Goal: Information Seeking & Learning: Check status

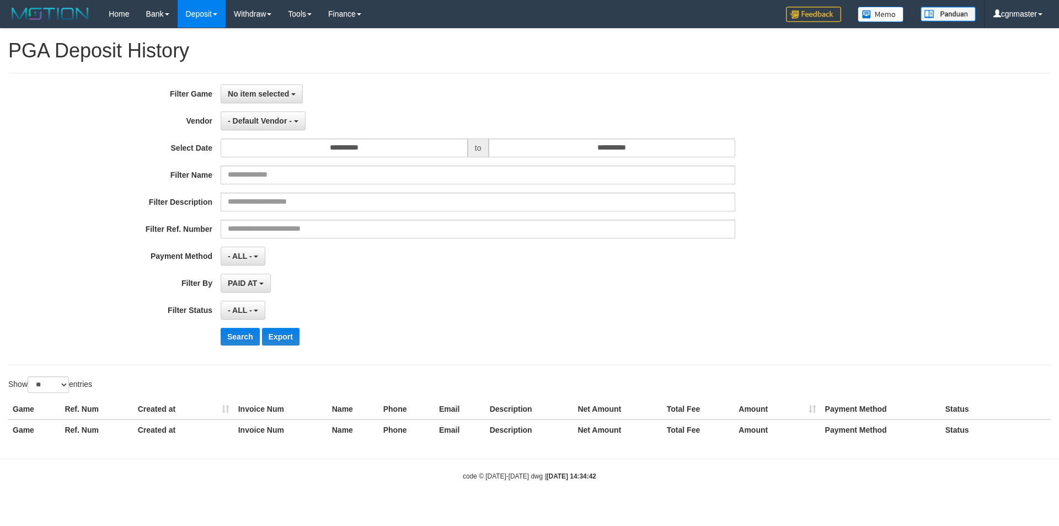
select select "**********"
select select "**"
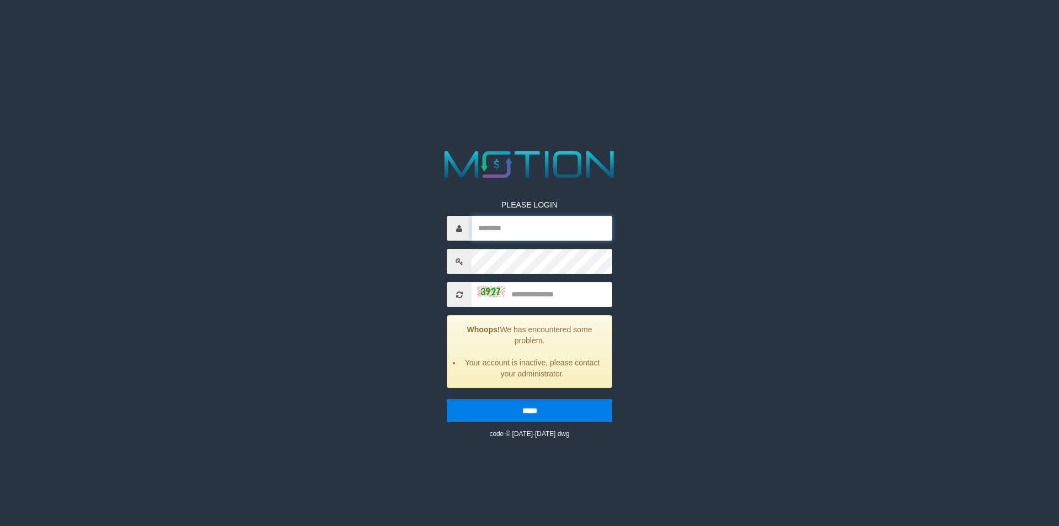
click at [521, 232] on input "text" at bounding box center [542, 228] width 141 height 25
type input "*********"
click at [524, 301] on input "text" at bounding box center [542, 294] width 141 height 25
type input "****"
click at [447, 399] on input "*****" at bounding box center [529, 410] width 165 height 23
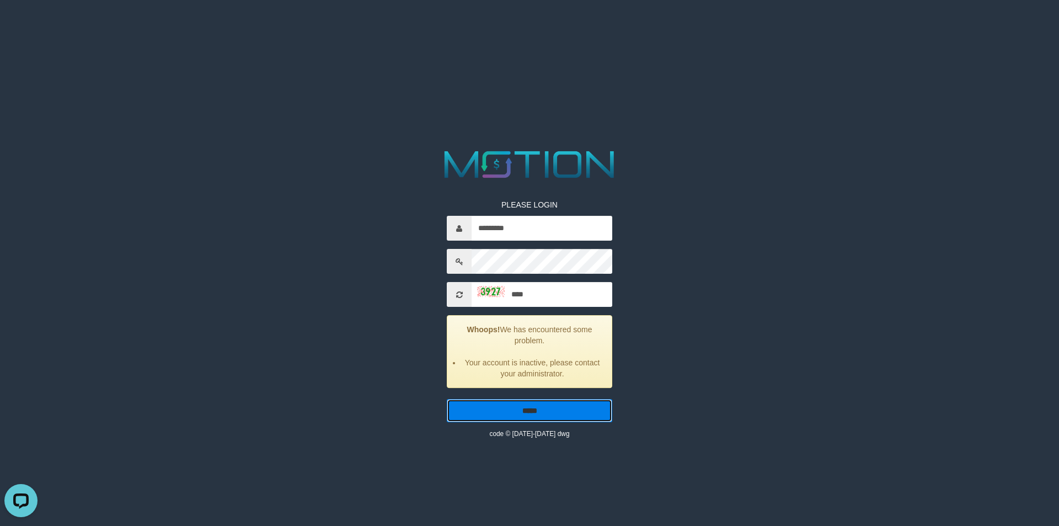
click at [529, 413] on input "*****" at bounding box center [529, 410] width 165 height 23
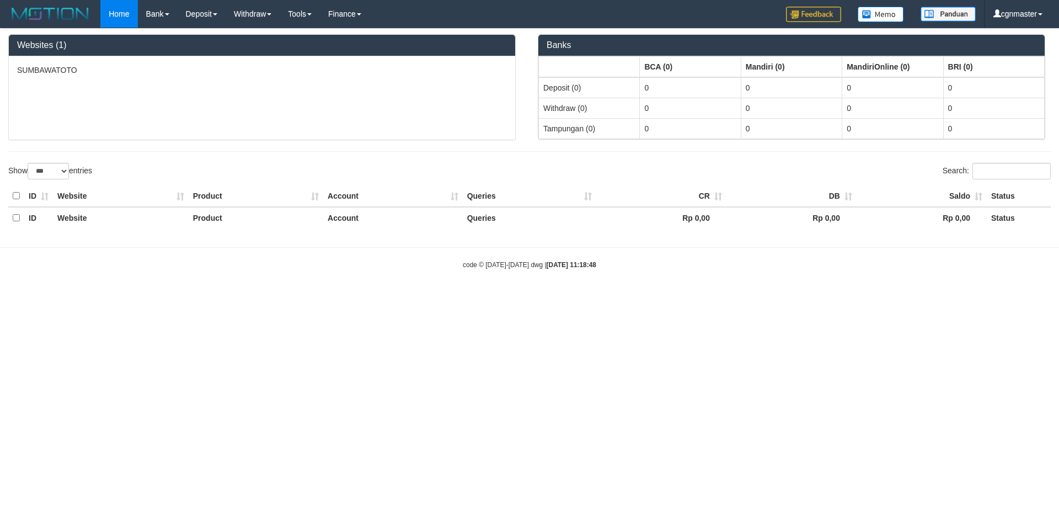
select select "***"
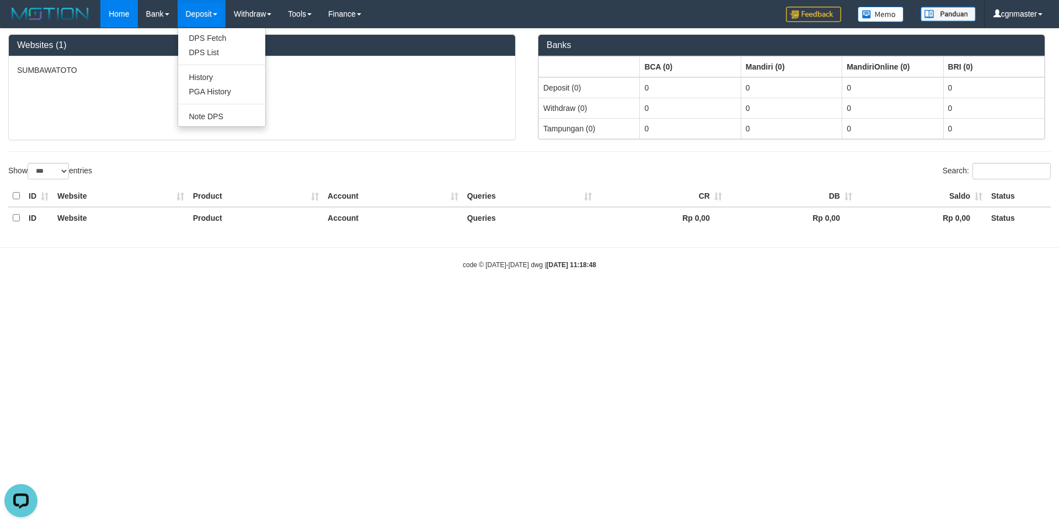
click at [201, 12] on link "Deposit" at bounding box center [202, 14] width 48 height 28
click at [215, 88] on link "PGA History" at bounding box center [221, 91] width 87 height 14
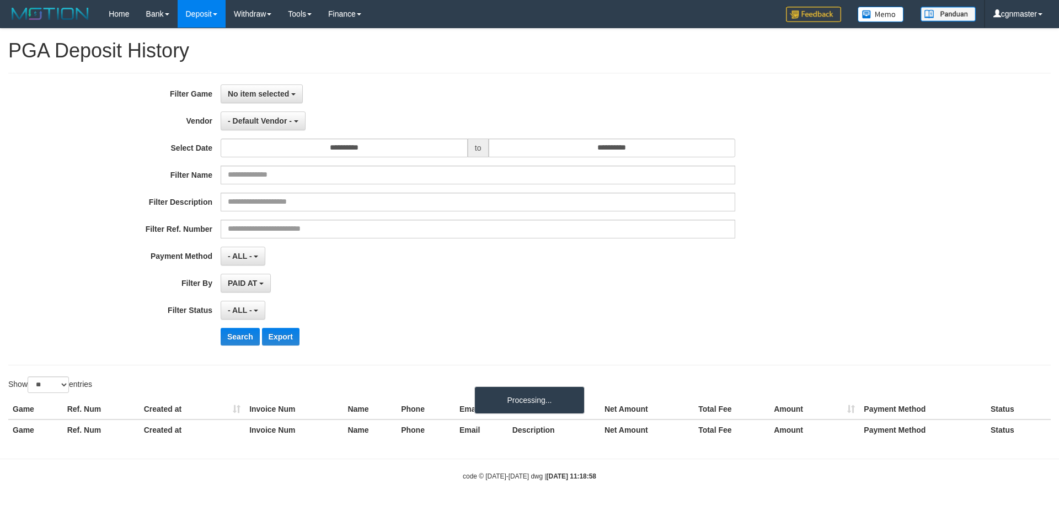
select select
select select "**"
click at [275, 97] on span "No item selected" at bounding box center [258, 93] width 61 height 9
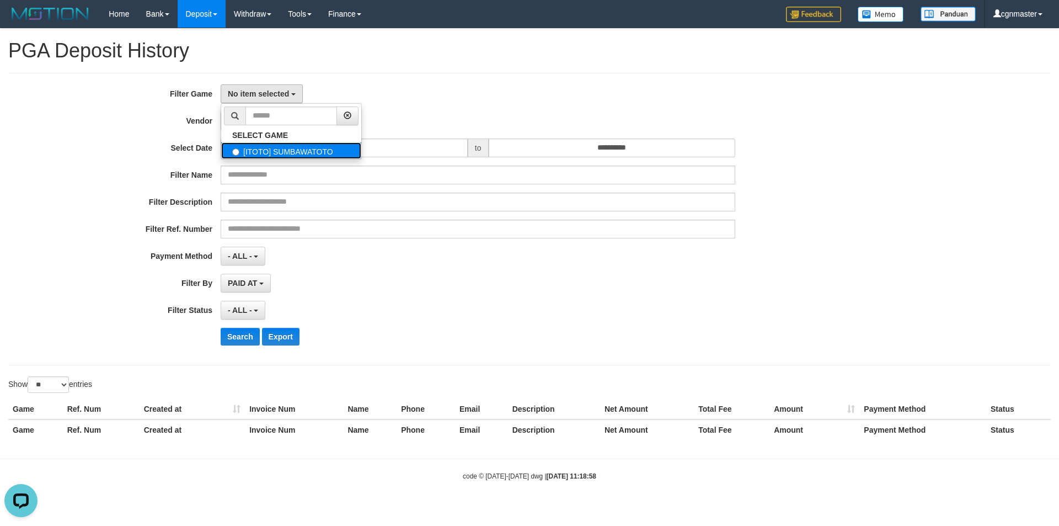
click at [269, 154] on label "[ITOTO] SUMBAWATOTO" at bounding box center [291, 150] width 140 height 17
select select "****"
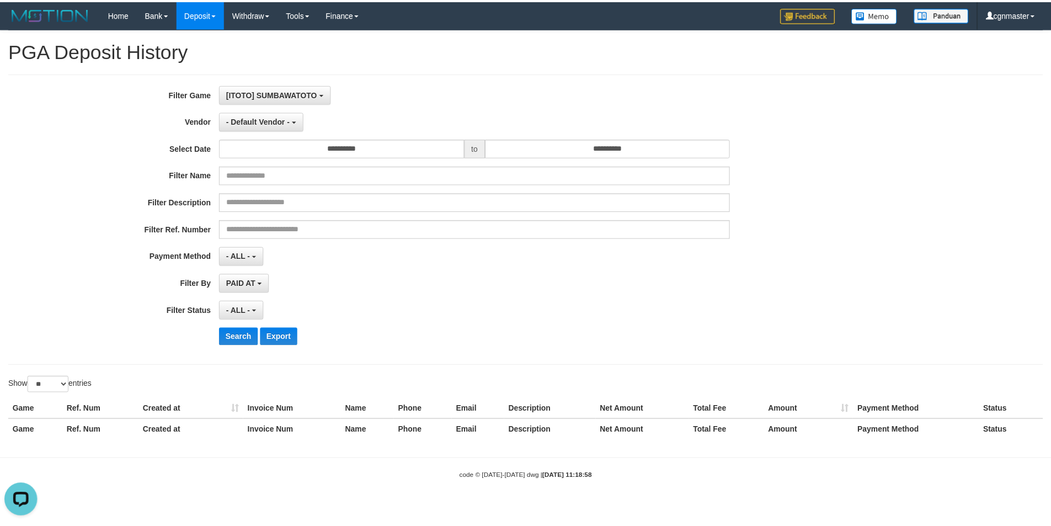
scroll to position [10, 0]
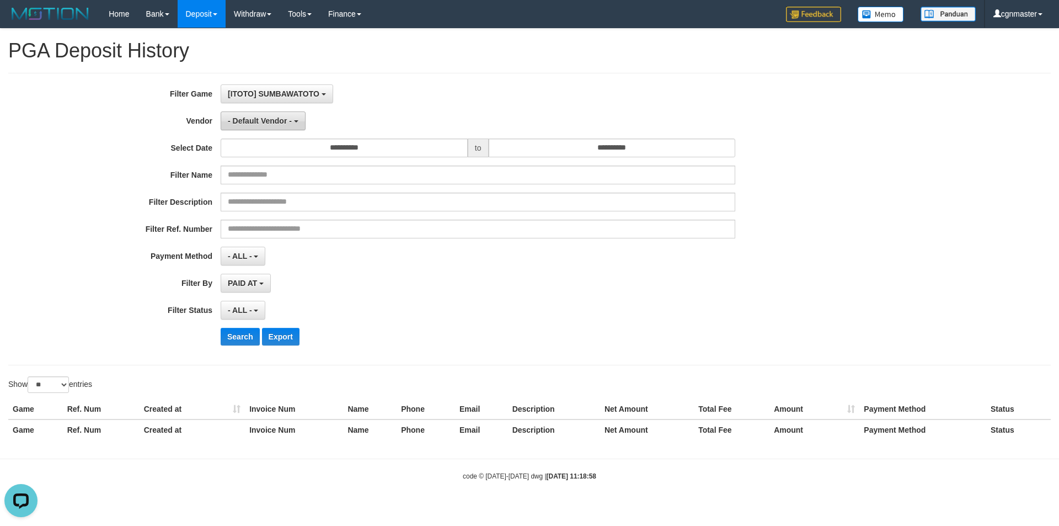
click at [282, 123] on span "- Default Vendor -" at bounding box center [260, 120] width 64 height 9
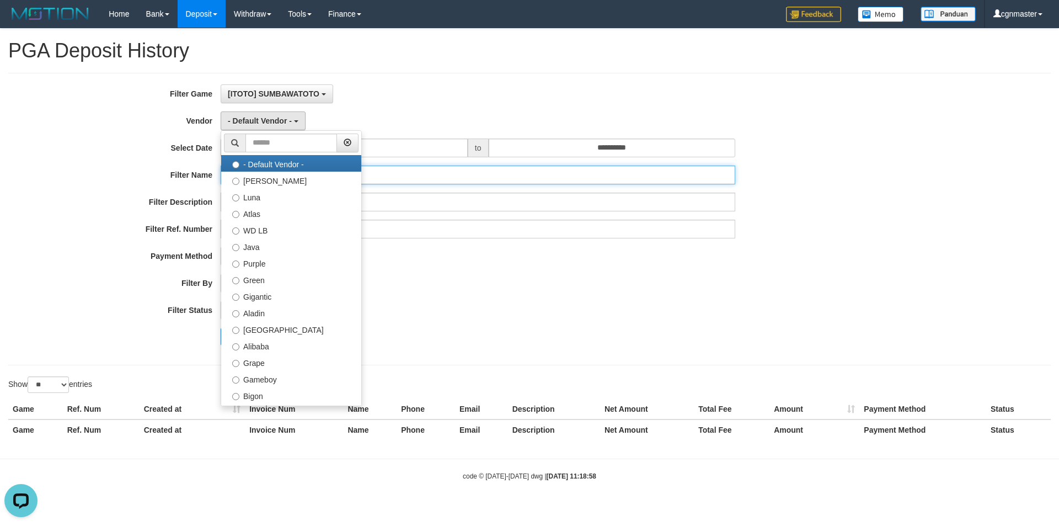
click at [515, 184] on input "text" at bounding box center [478, 174] width 515 height 19
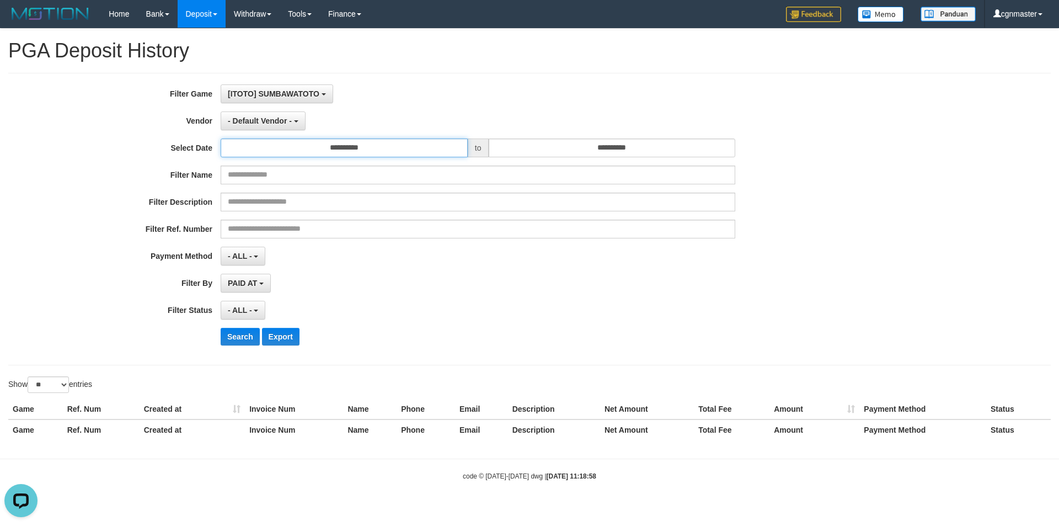
click at [346, 144] on input "**********" at bounding box center [344, 147] width 247 height 19
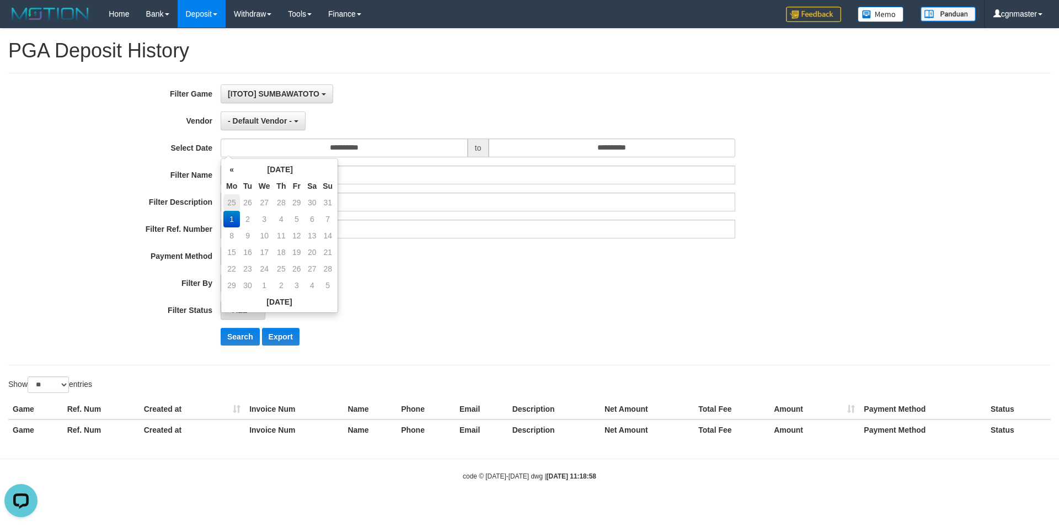
click at [231, 199] on td "25" at bounding box center [231, 202] width 17 height 17
type input "**********"
click at [231, 267] on td "25" at bounding box center [231, 268] width 17 height 17
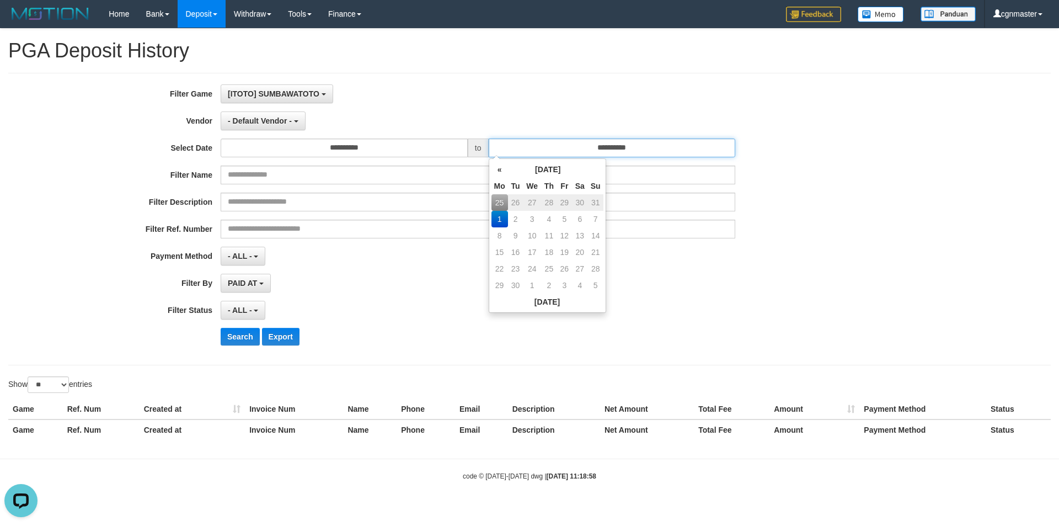
click at [602, 147] on input "**********" at bounding box center [612, 147] width 247 height 19
click at [599, 203] on td "31" at bounding box center [595, 202] width 15 height 17
type input "**********"
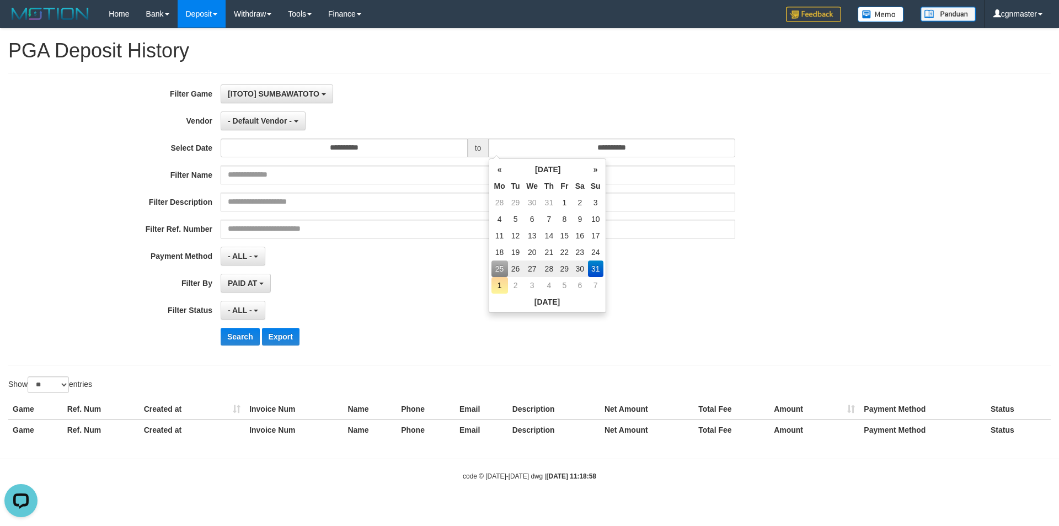
click at [597, 263] on td "31" at bounding box center [595, 268] width 15 height 17
click at [363, 306] on div "- ALL - SELECT ALL - ALL - SELECT STATUS PENDING/UNPAID PAID CANCELED EXPIRED" at bounding box center [478, 310] width 515 height 19
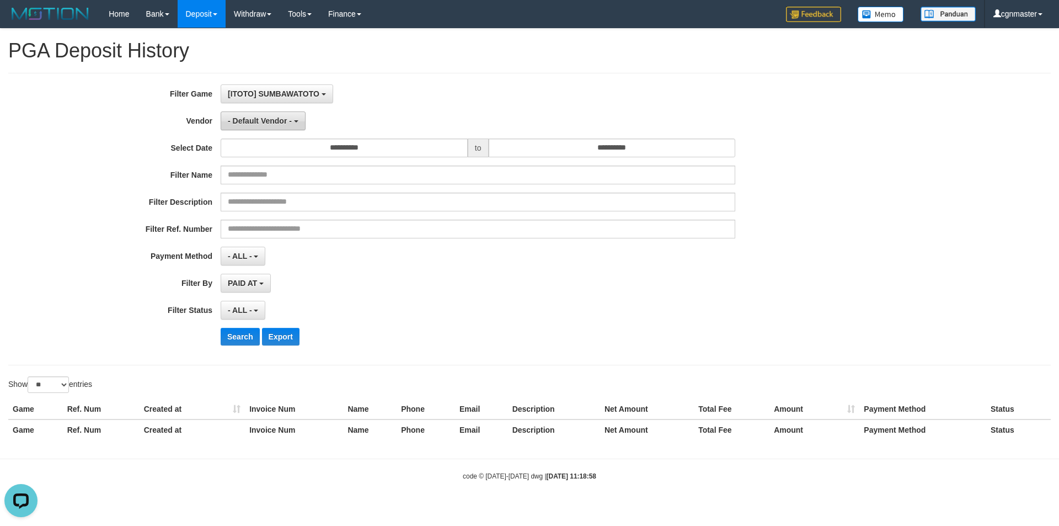
click at [283, 125] on span "- Default Vendor -" at bounding box center [260, 120] width 64 height 9
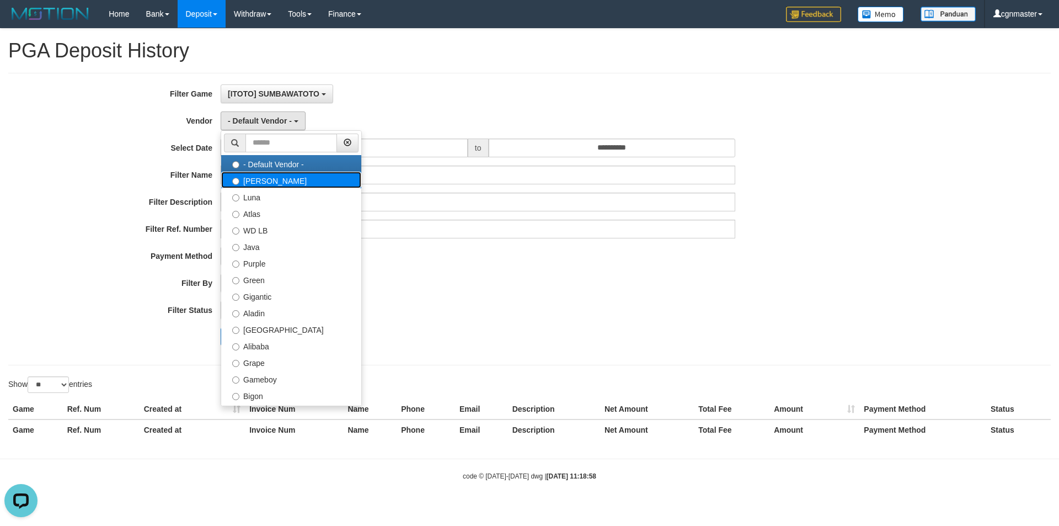
click at [269, 184] on label "[PERSON_NAME]" at bounding box center [291, 180] width 140 height 17
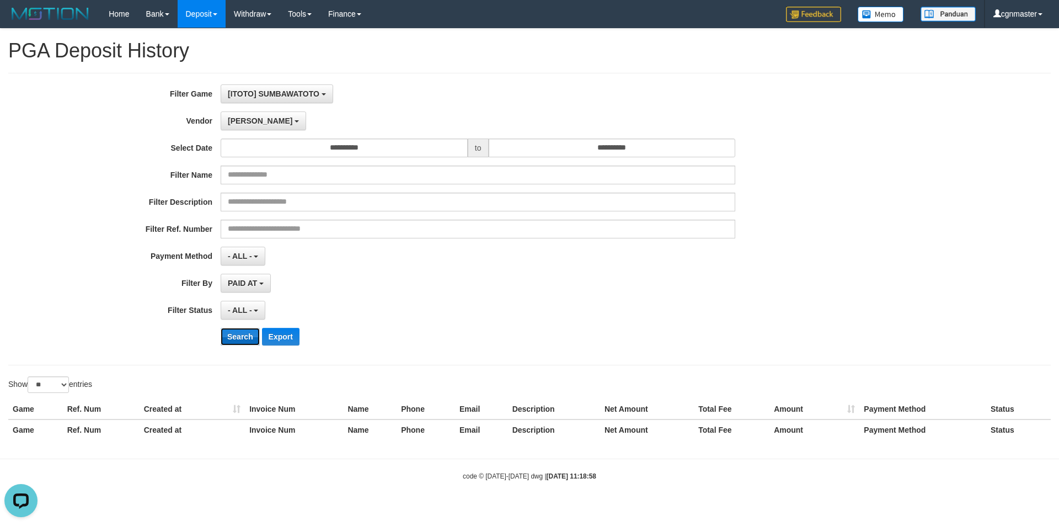
click at [237, 339] on button "Search" at bounding box center [240, 337] width 39 height 18
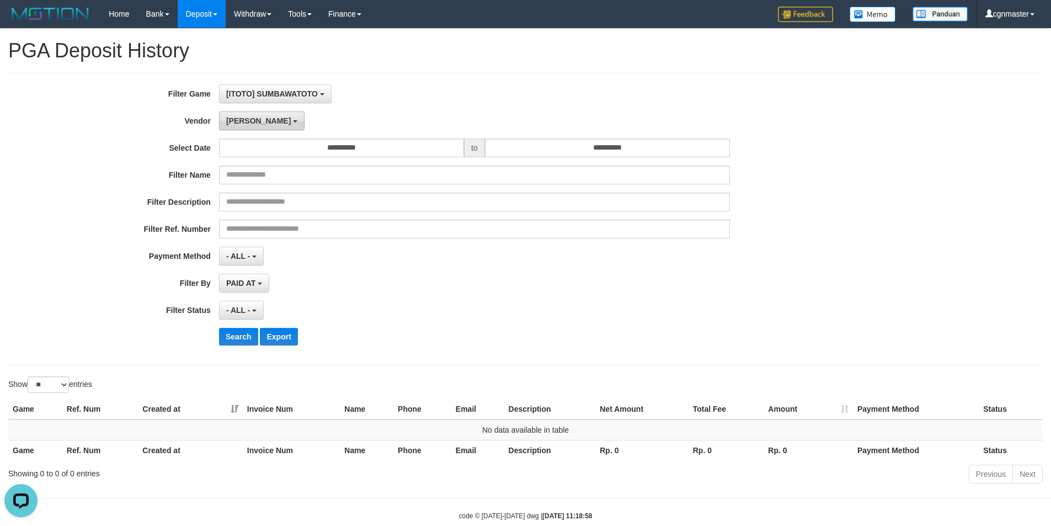
click at [240, 119] on span "[PERSON_NAME]" at bounding box center [258, 120] width 65 height 9
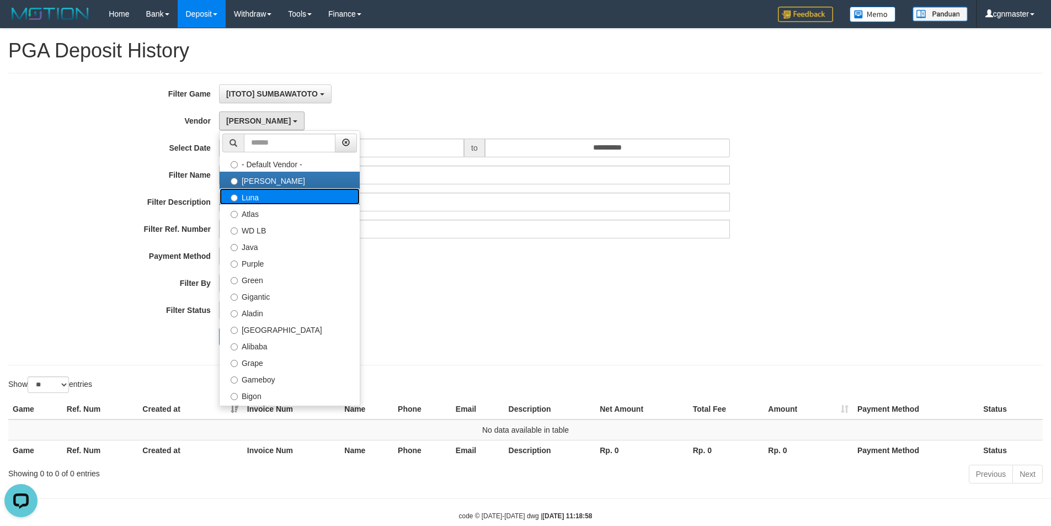
click at [265, 198] on label "Luna" at bounding box center [289, 196] width 140 height 17
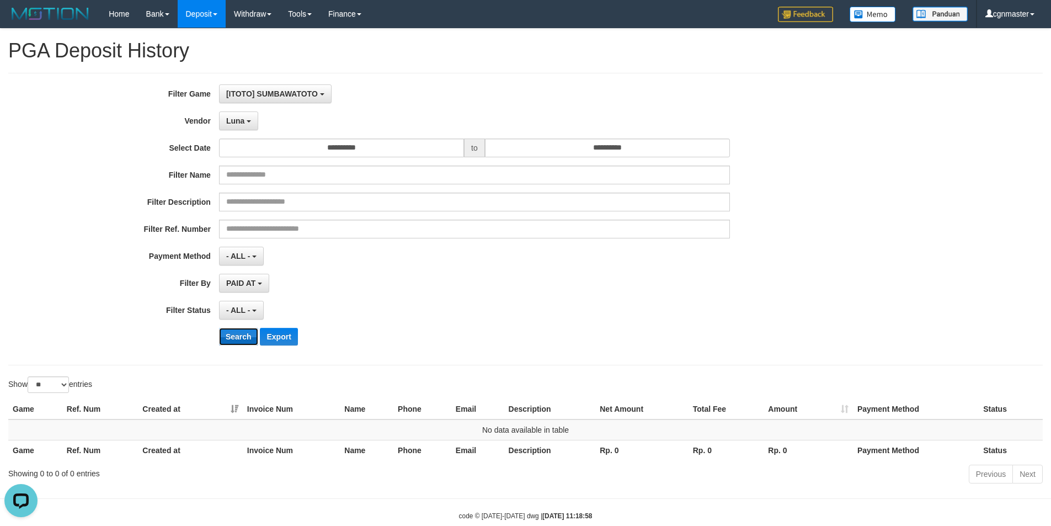
click at [242, 329] on button "Search" at bounding box center [238, 337] width 39 height 18
click at [245, 115] on button "Luna" at bounding box center [238, 120] width 39 height 19
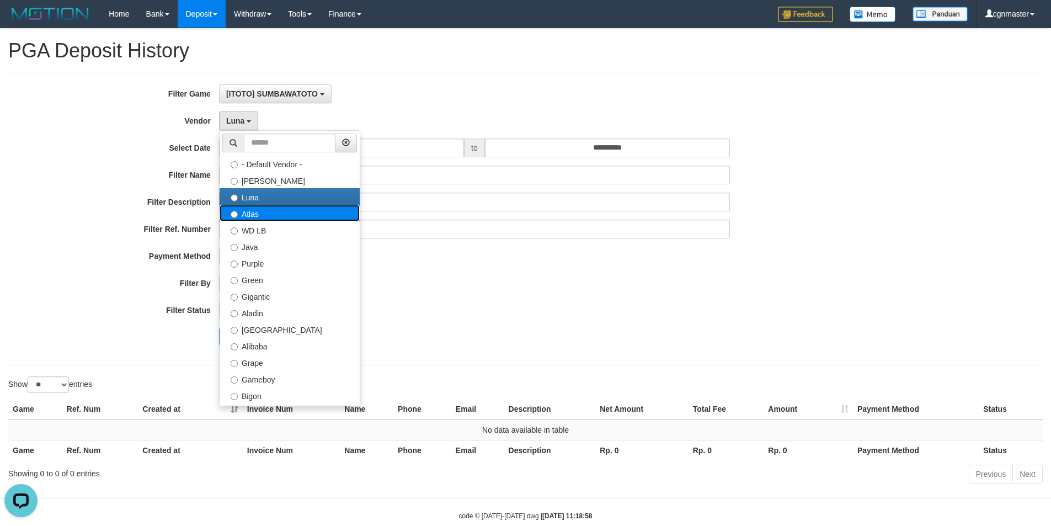
click at [276, 215] on label "Atlas" at bounding box center [289, 213] width 140 height 17
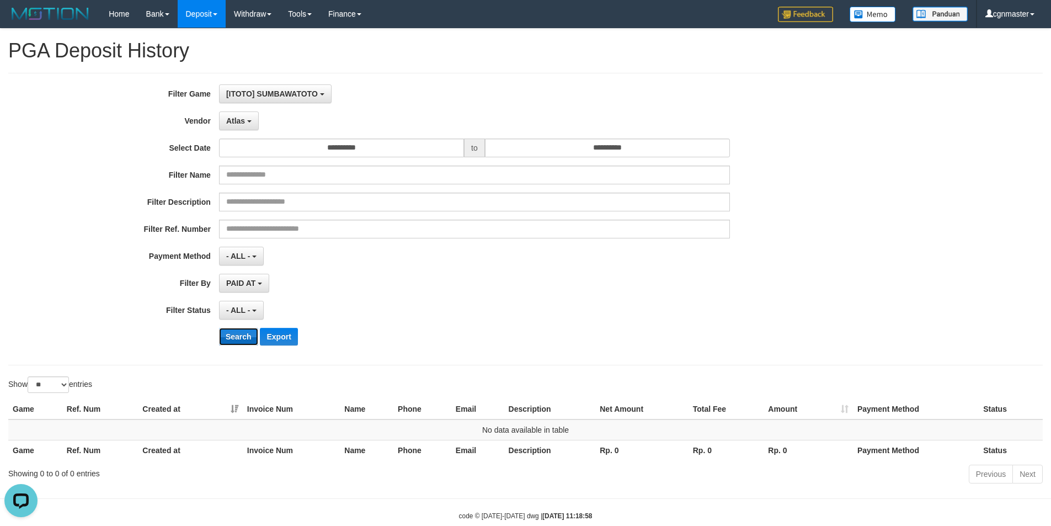
click at [237, 329] on button "Search" at bounding box center [238, 337] width 39 height 18
click at [242, 117] on span "Atlas" at bounding box center [235, 120] width 19 height 9
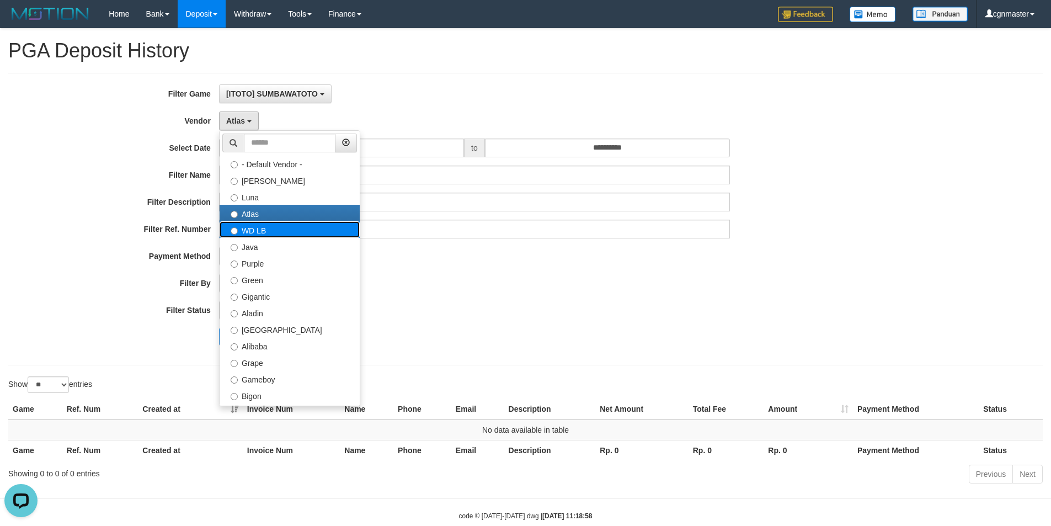
click at [259, 228] on label "WD LB" at bounding box center [289, 229] width 140 height 17
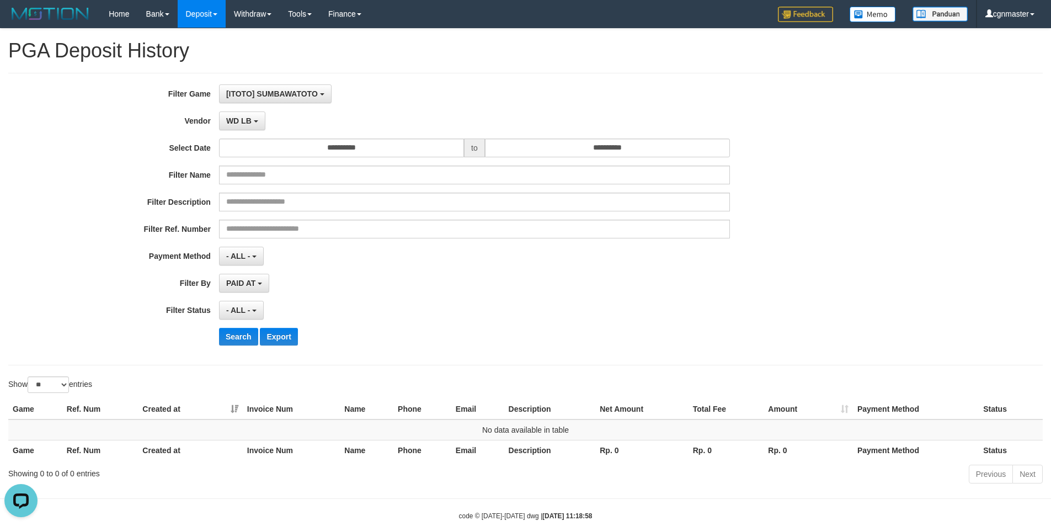
click at [240, 325] on div "**********" at bounding box center [438, 218] width 876 height 269
click at [239, 331] on button "Search" at bounding box center [238, 337] width 39 height 18
click at [254, 120] on b "button" at bounding box center [256, 121] width 4 height 2
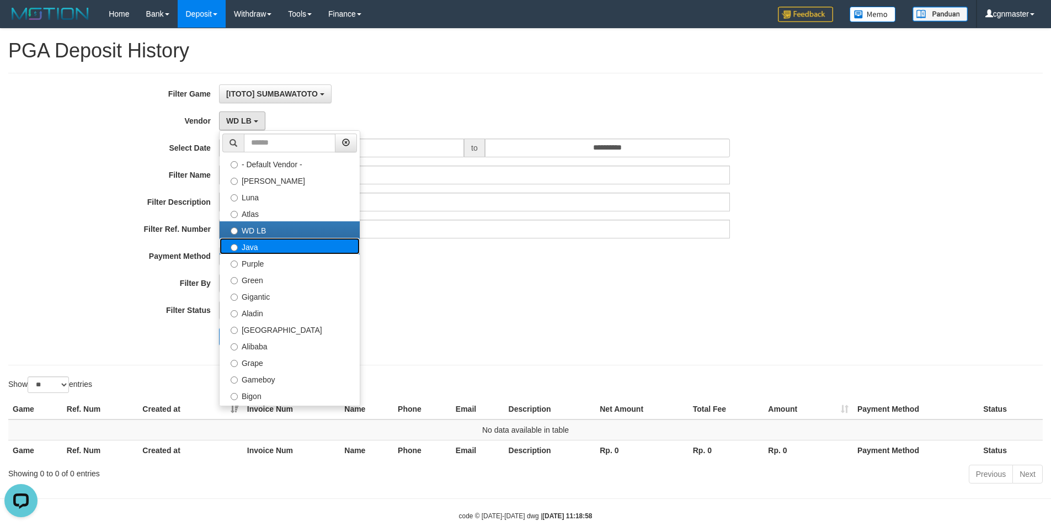
click at [270, 244] on label "Java" at bounding box center [289, 246] width 140 height 17
select select "**********"
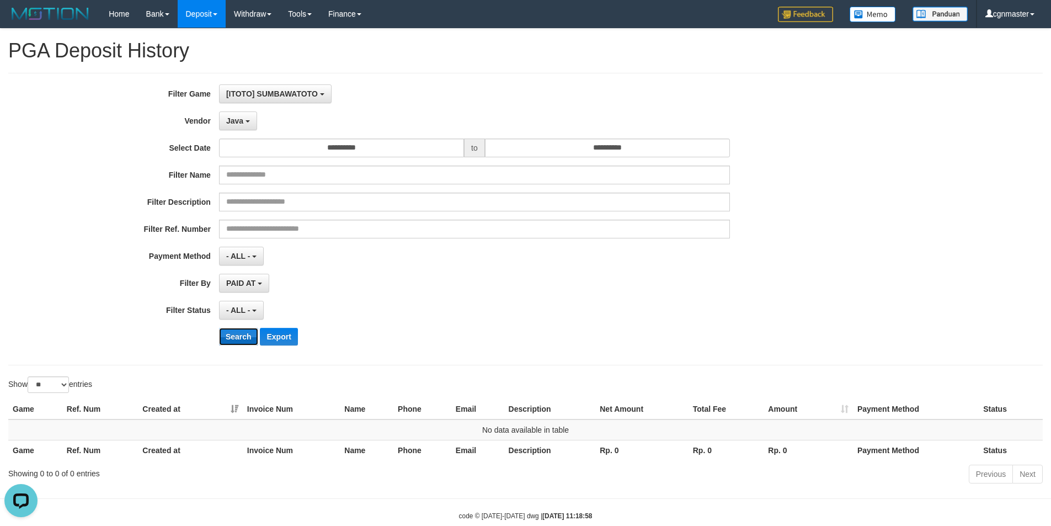
click at [234, 335] on button "Search" at bounding box center [238, 337] width 39 height 18
click at [245, 119] on button "Java" at bounding box center [238, 120] width 38 height 19
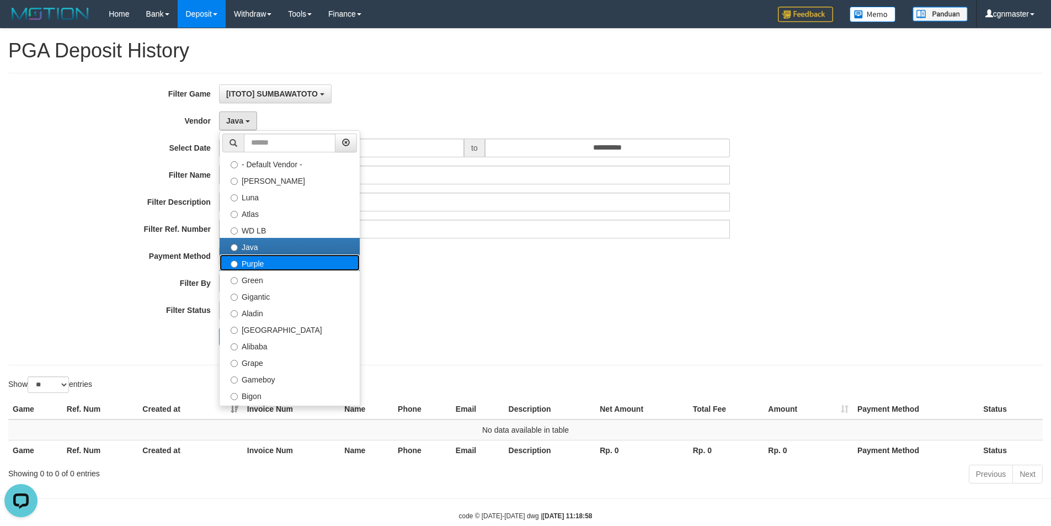
click at [267, 259] on label "Purple" at bounding box center [289, 262] width 140 height 17
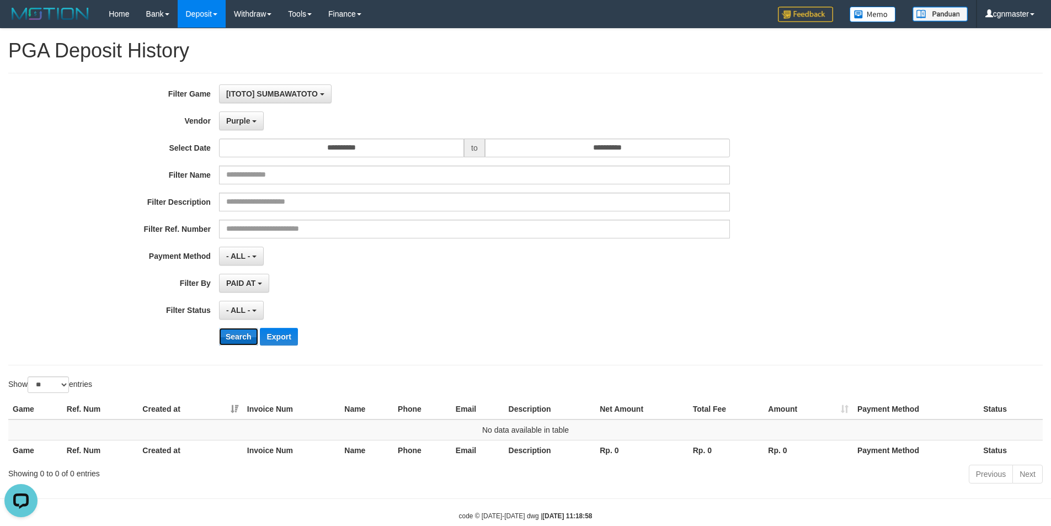
click at [228, 330] on button "Search" at bounding box center [238, 337] width 39 height 18
click at [244, 124] on span "Purple" at bounding box center [238, 120] width 24 height 9
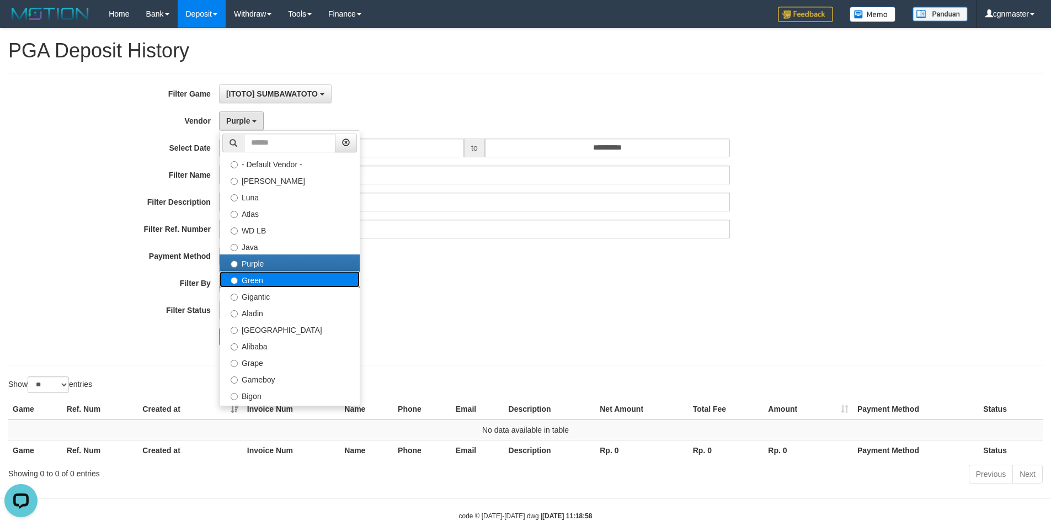
click at [259, 281] on label "Green" at bounding box center [289, 279] width 140 height 17
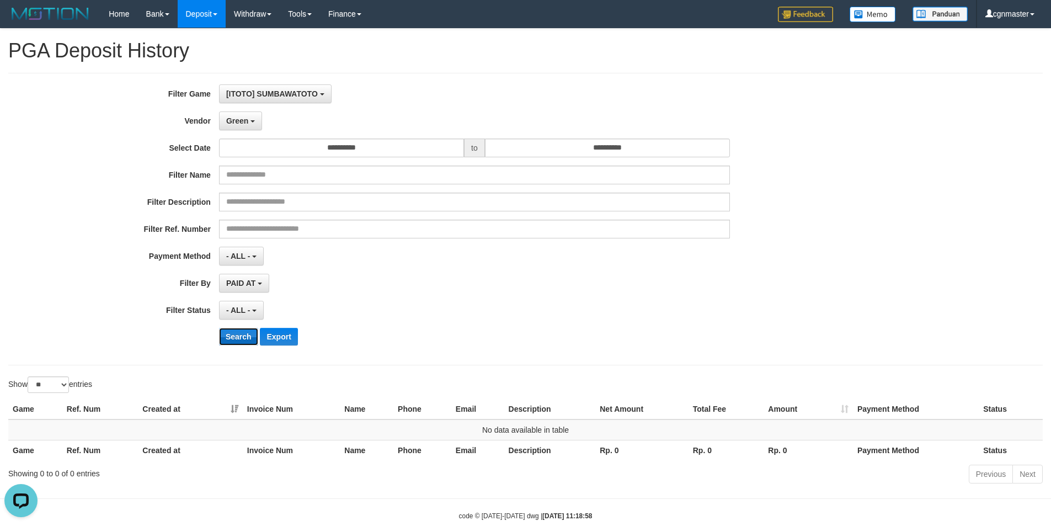
click at [244, 332] on button "Search" at bounding box center [238, 337] width 39 height 18
click at [247, 122] on span "Green" at bounding box center [237, 120] width 22 height 9
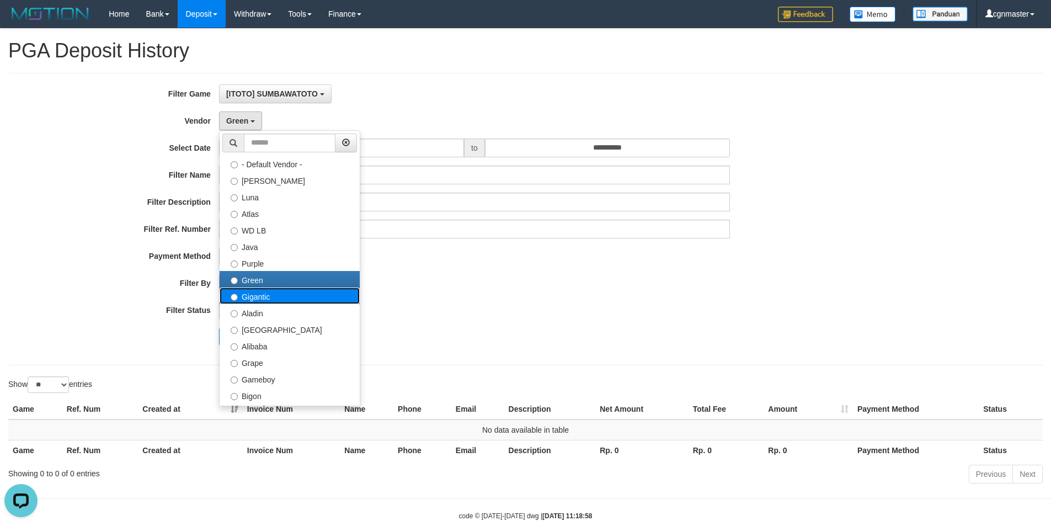
click at [265, 294] on label "Gigantic" at bounding box center [289, 295] width 140 height 17
select select "**********"
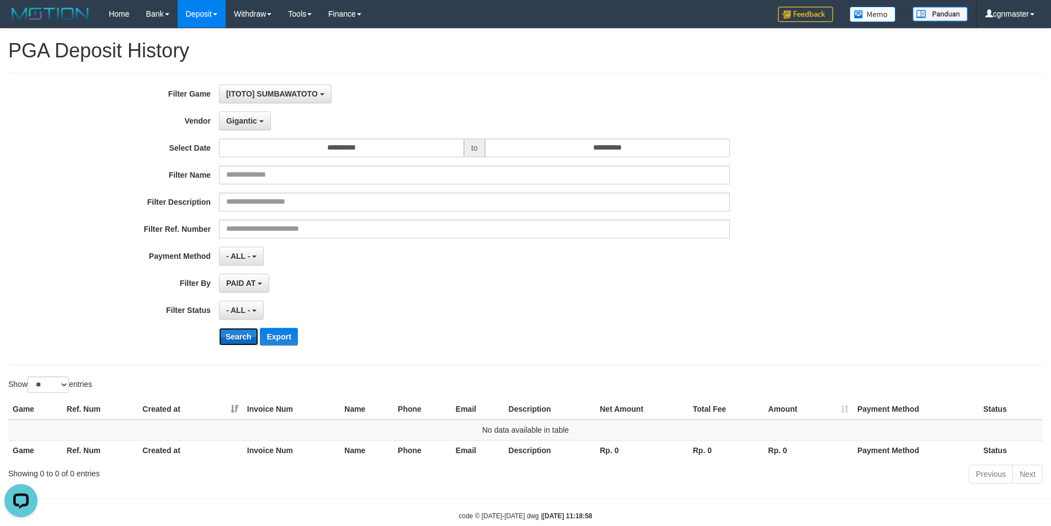
click at [245, 334] on button "Search" at bounding box center [238, 337] width 39 height 18
click at [260, 126] on button "Gigantic" at bounding box center [245, 120] width 52 height 19
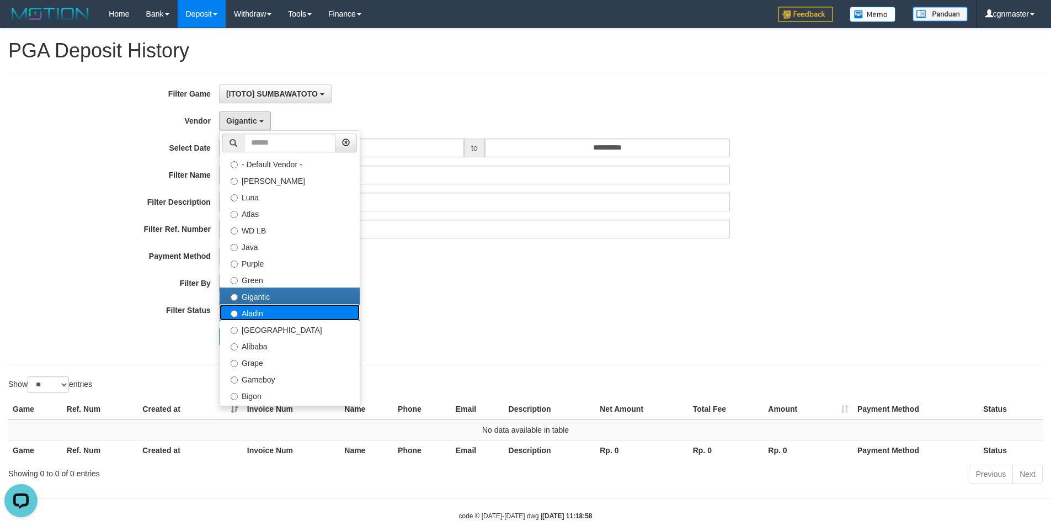
click at [275, 311] on label "Aladin" at bounding box center [289, 312] width 140 height 17
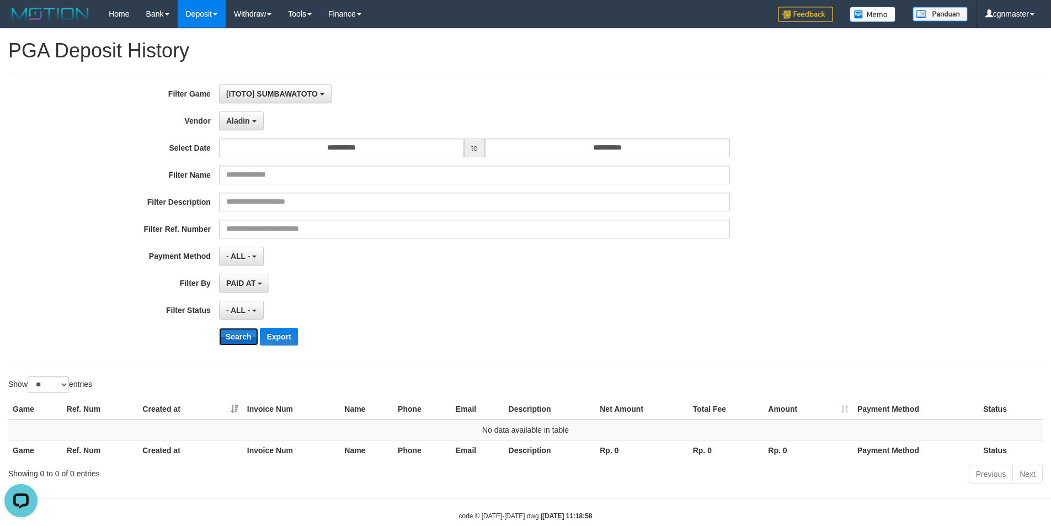
click at [245, 335] on button "Search" at bounding box center [238, 337] width 39 height 18
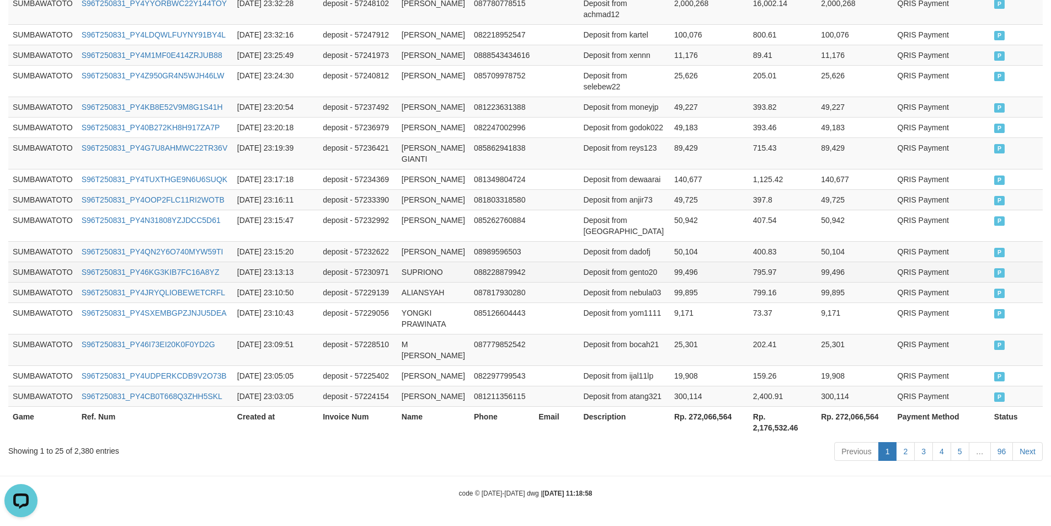
scroll to position [788, 0]
click at [681, 424] on th "Rp. 272,066,564" at bounding box center [708, 421] width 79 height 31
copy th "272,066,564"
click at [501, 282] on td "087817930280" at bounding box center [501, 292] width 65 height 20
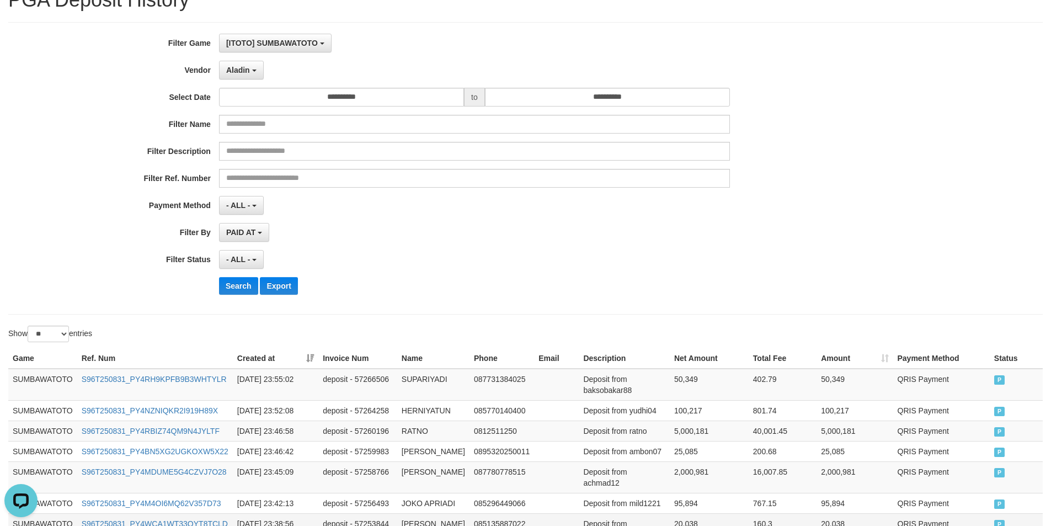
scroll to position [0, 0]
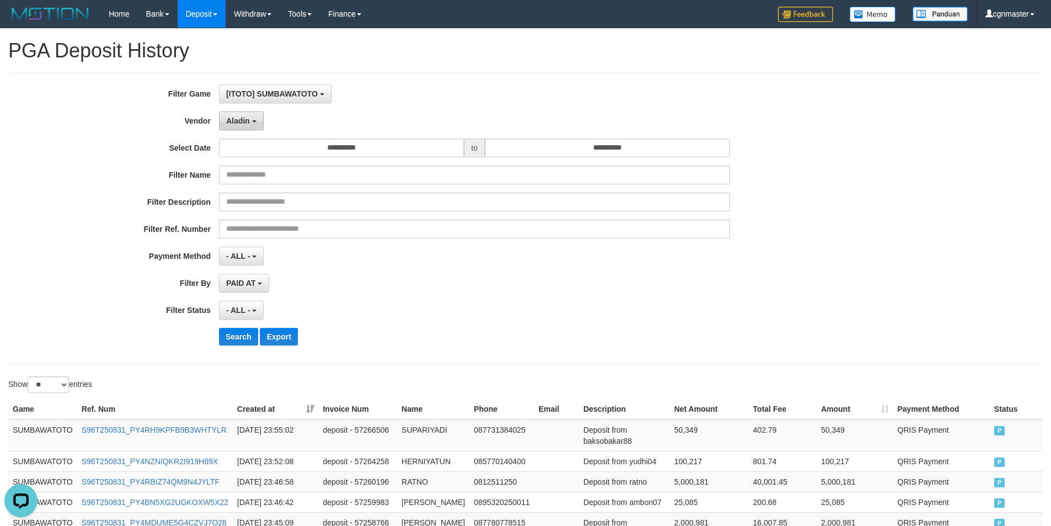
click at [237, 118] on span "Aladin" at bounding box center [238, 120] width 24 height 9
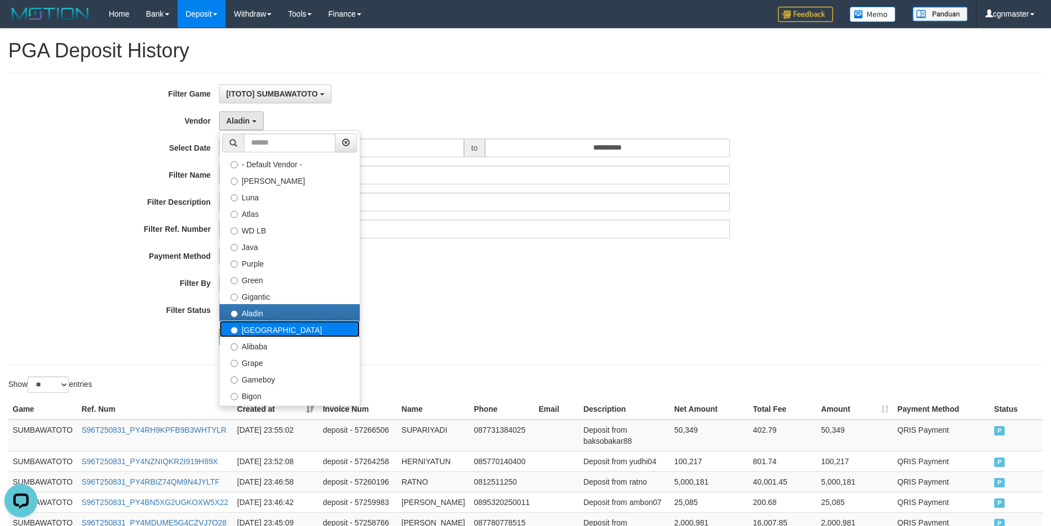
click at [240, 328] on label "[GEOGRAPHIC_DATA]" at bounding box center [289, 328] width 140 height 17
select select "**********"
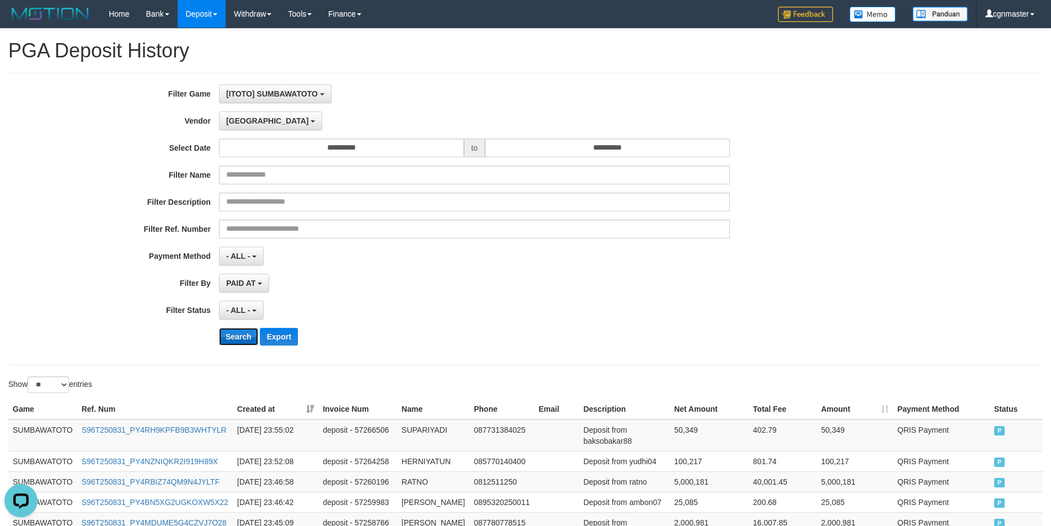
click at [238, 336] on button "Search" at bounding box center [238, 337] width 39 height 18
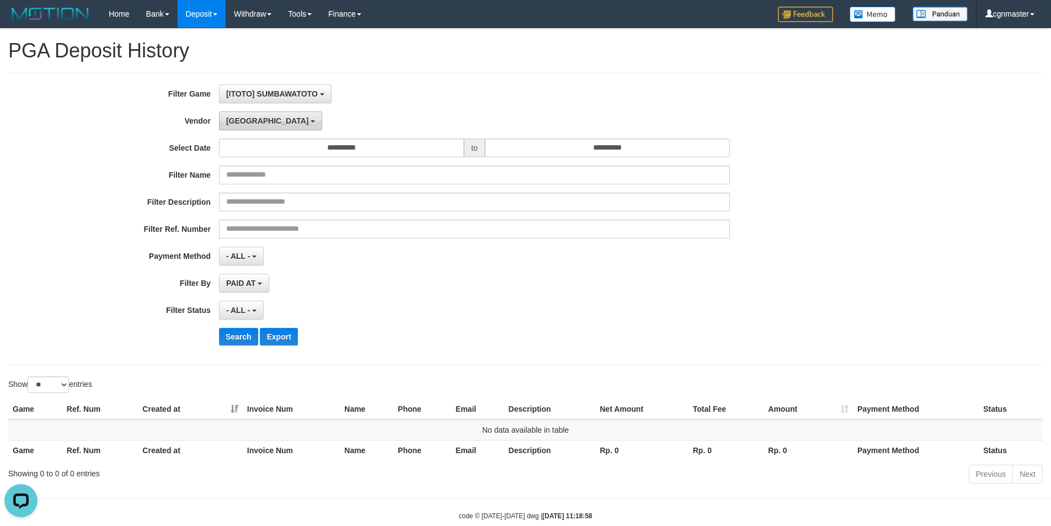
click at [245, 120] on span "[GEOGRAPHIC_DATA]" at bounding box center [267, 120] width 83 height 9
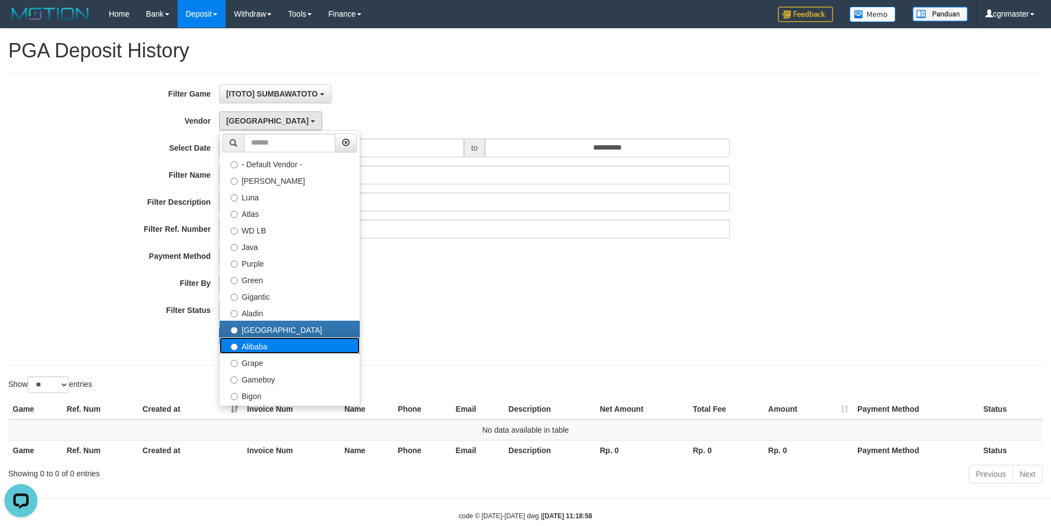
click at [276, 340] on label "Alibaba" at bounding box center [289, 345] width 140 height 17
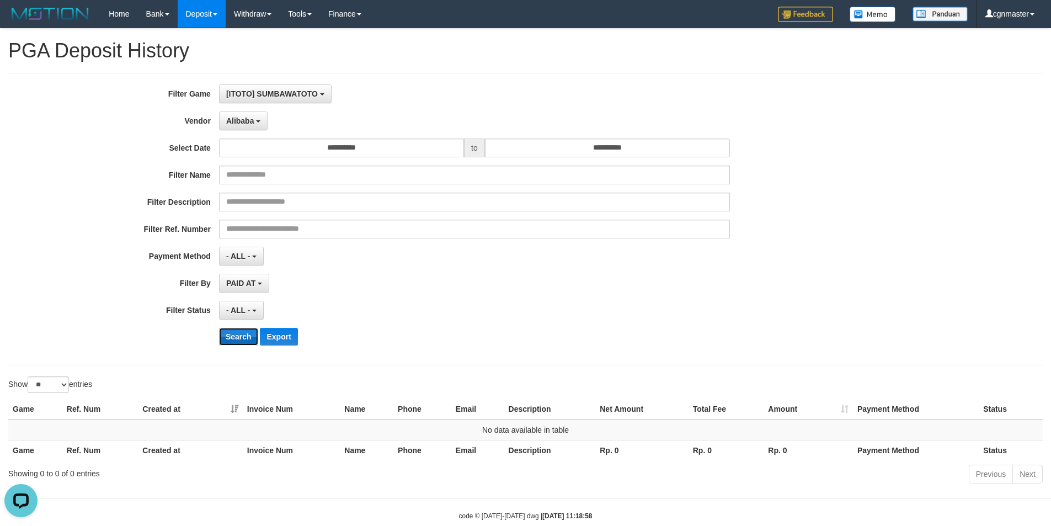
click at [247, 333] on button "Search" at bounding box center [238, 337] width 39 height 18
click at [255, 124] on button "Alibaba" at bounding box center [243, 120] width 49 height 19
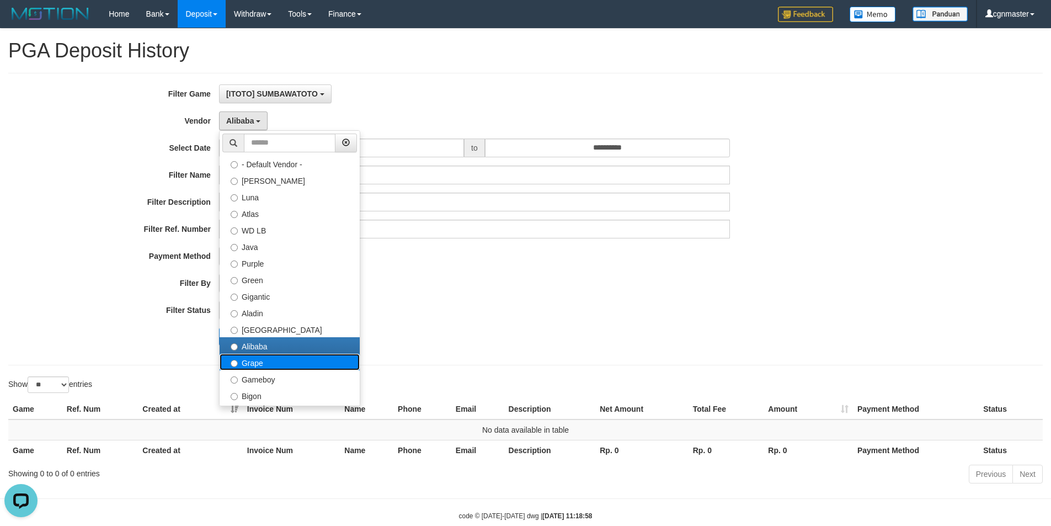
click at [240, 361] on label "Grape" at bounding box center [289, 361] width 140 height 17
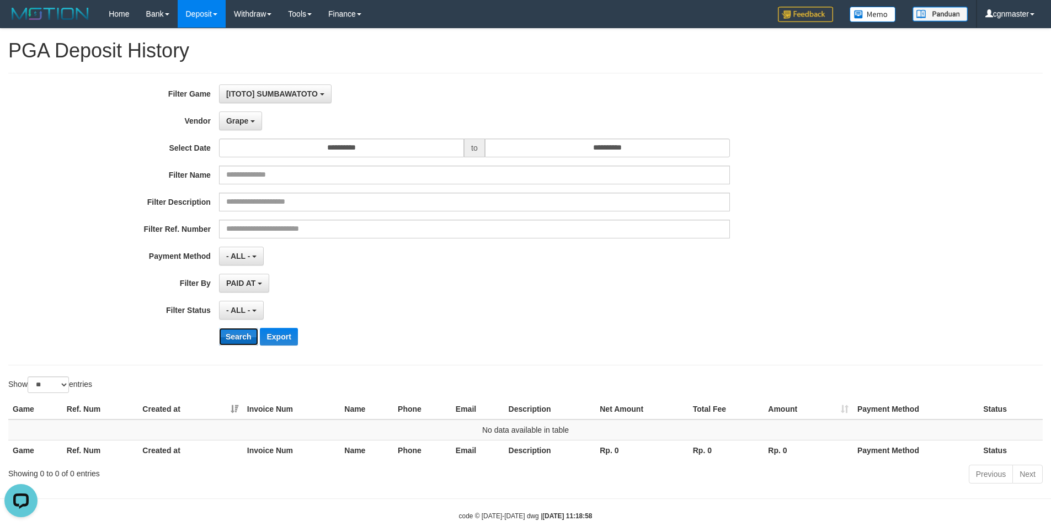
click at [242, 335] on button "Search" at bounding box center [238, 337] width 39 height 18
click at [249, 115] on button "Grape" at bounding box center [240, 120] width 43 height 19
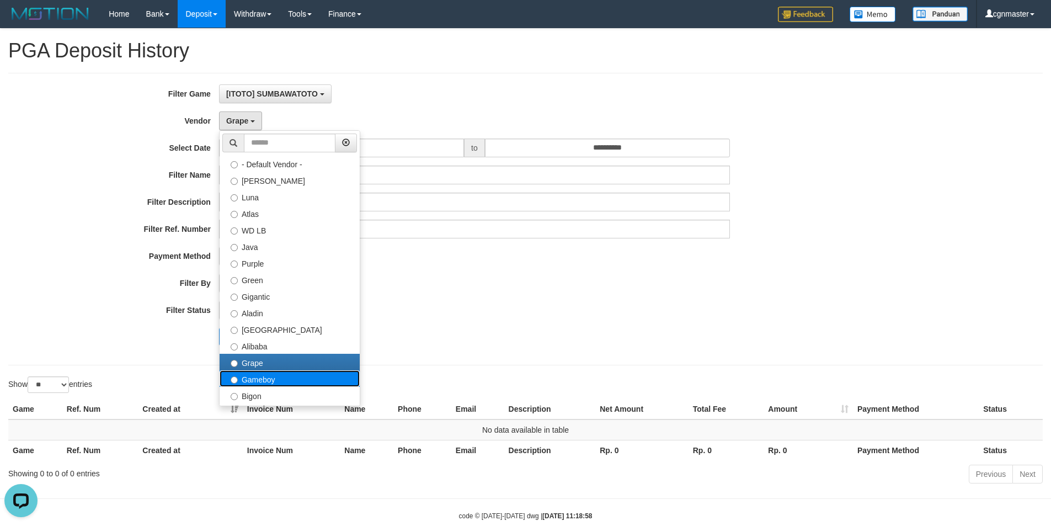
click at [251, 374] on label "Gameboy" at bounding box center [289, 378] width 140 height 17
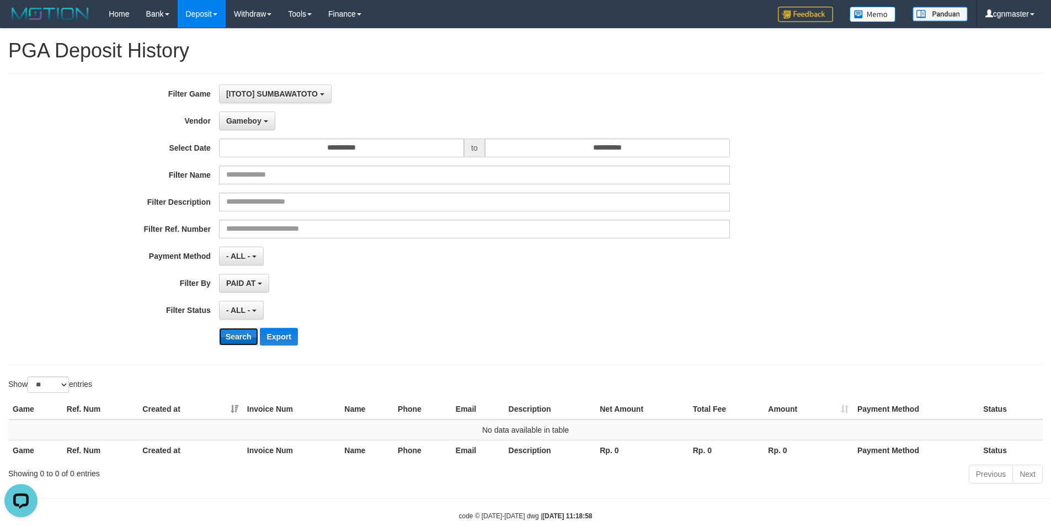
click at [239, 342] on button "Search" at bounding box center [238, 337] width 39 height 18
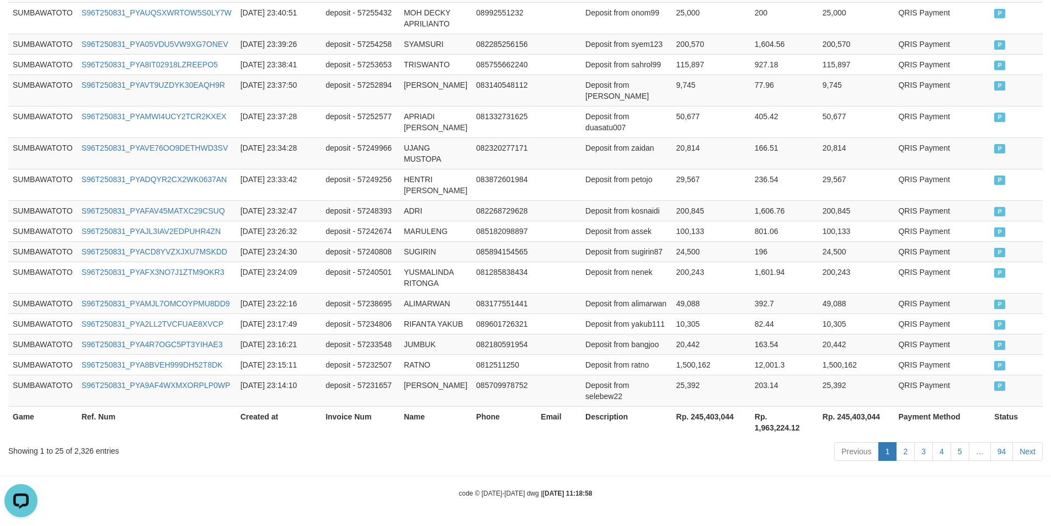
scroll to position [755, 0]
click at [693, 427] on th "Rp. 245,403,044" at bounding box center [711, 421] width 78 height 31
copy th "245,403,044"
click at [356, 241] on td "deposit - 57240808" at bounding box center [360, 251] width 78 height 20
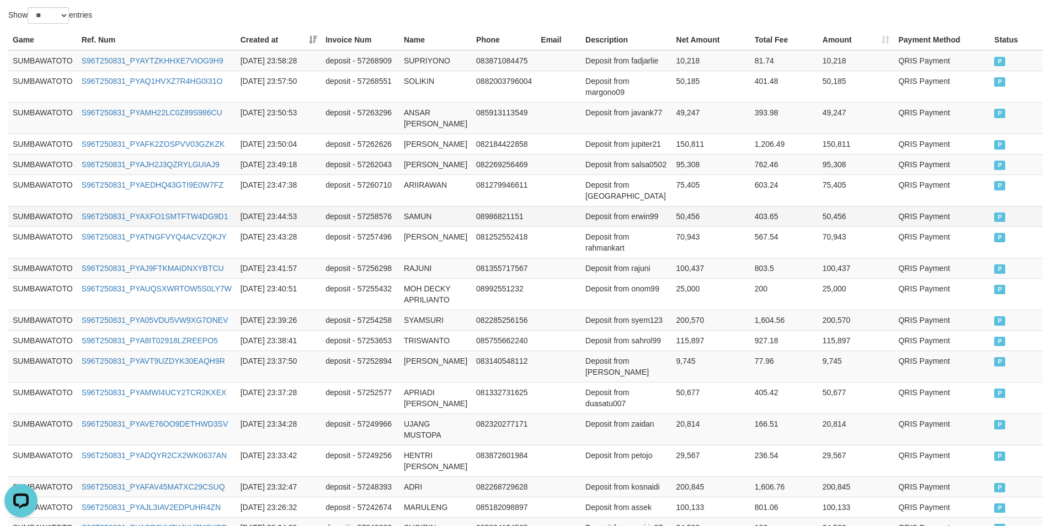
scroll to position [0, 0]
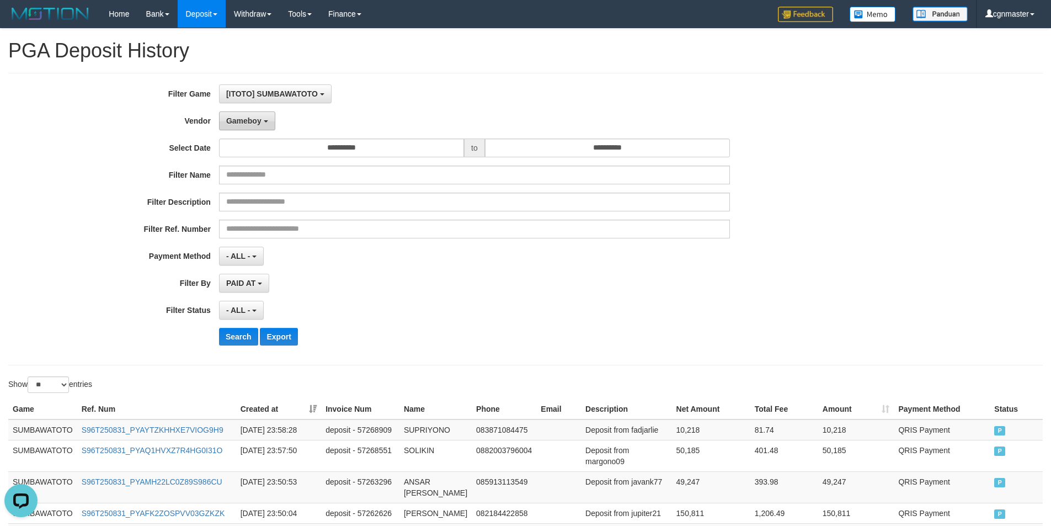
click at [254, 119] on span "Gameboy" at bounding box center [243, 120] width 35 height 9
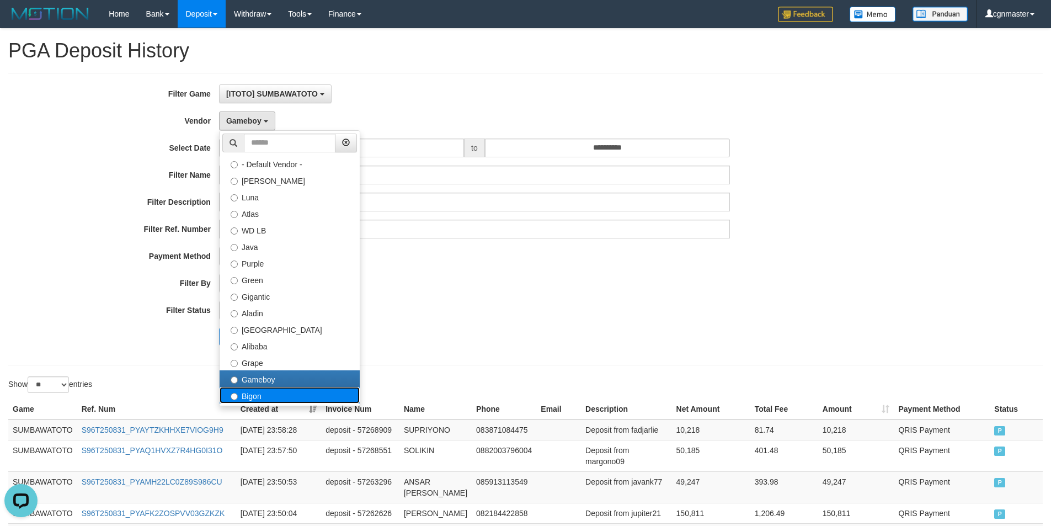
click at [258, 393] on label "Bigon" at bounding box center [289, 395] width 140 height 17
select select "**********"
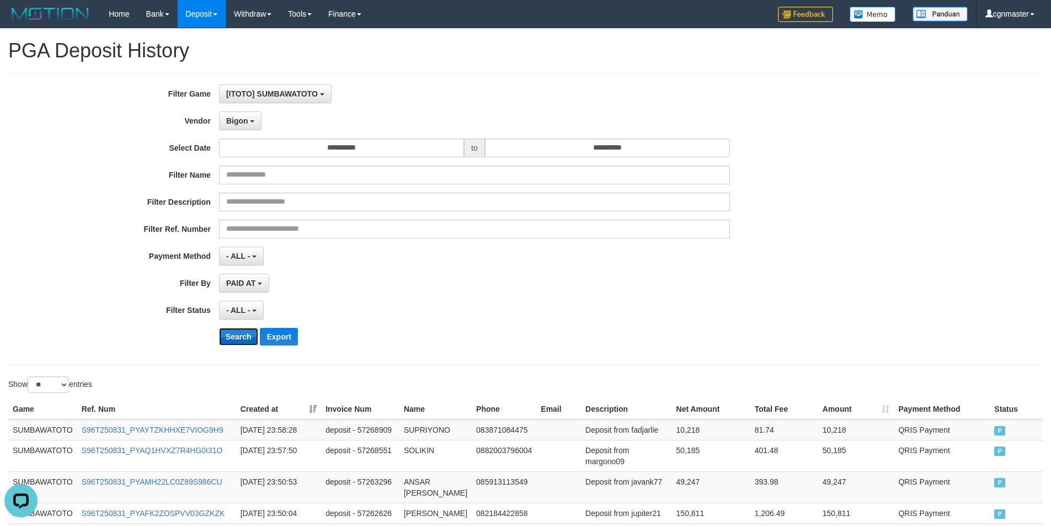
click at [247, 344] on button "Search" at bounding box center [238, 337] width 39 height 18
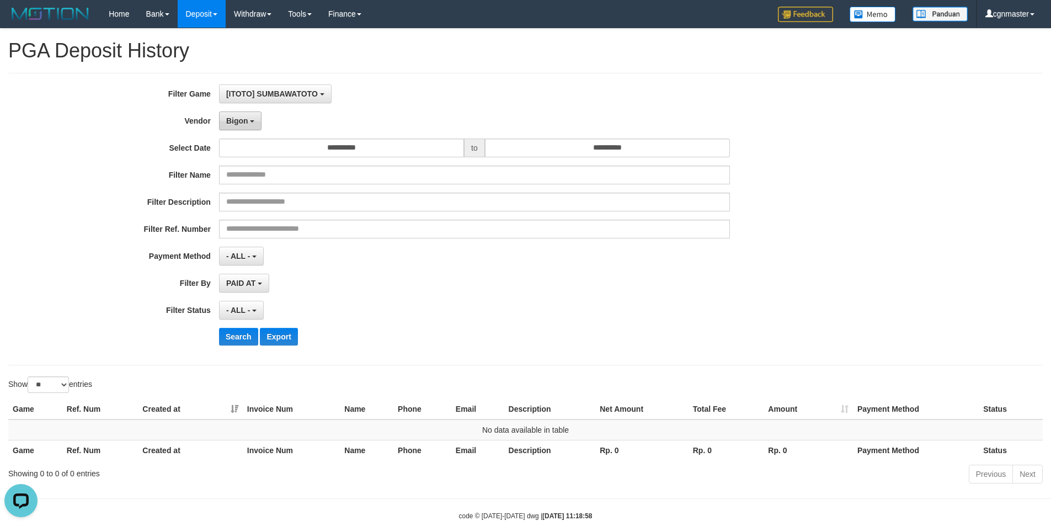
click at [247, 120] on span "Bigon" at bounding box center [237, 120] width 22 height 9
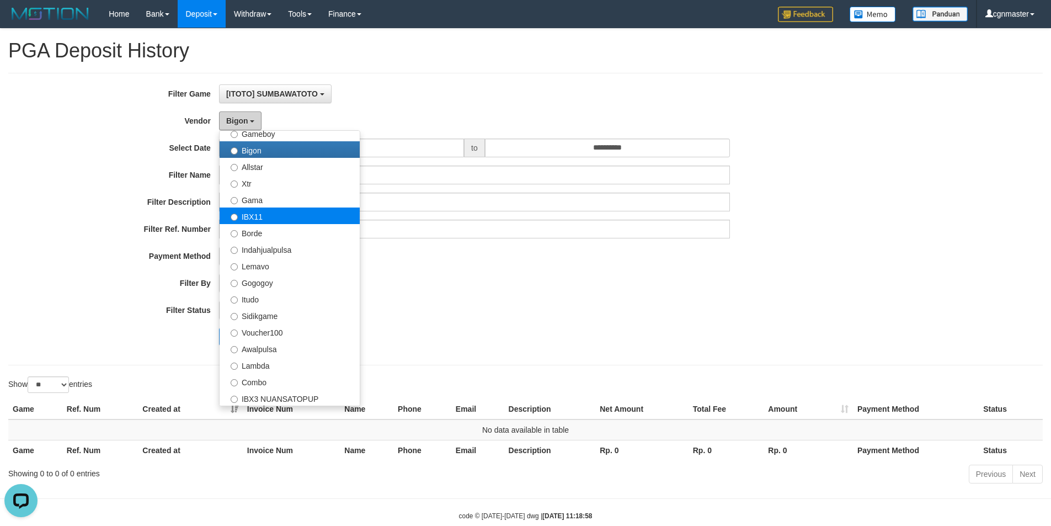
scroll to position [221, 0]
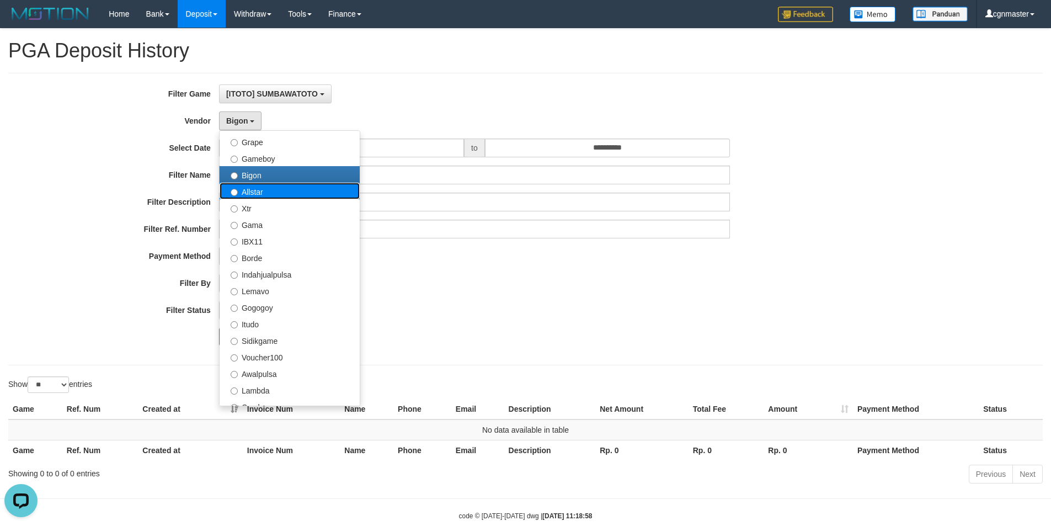
click at [260, 191] on label "Allstar" at bounding box center [289, 191] width 140 height 17
select select "**********"
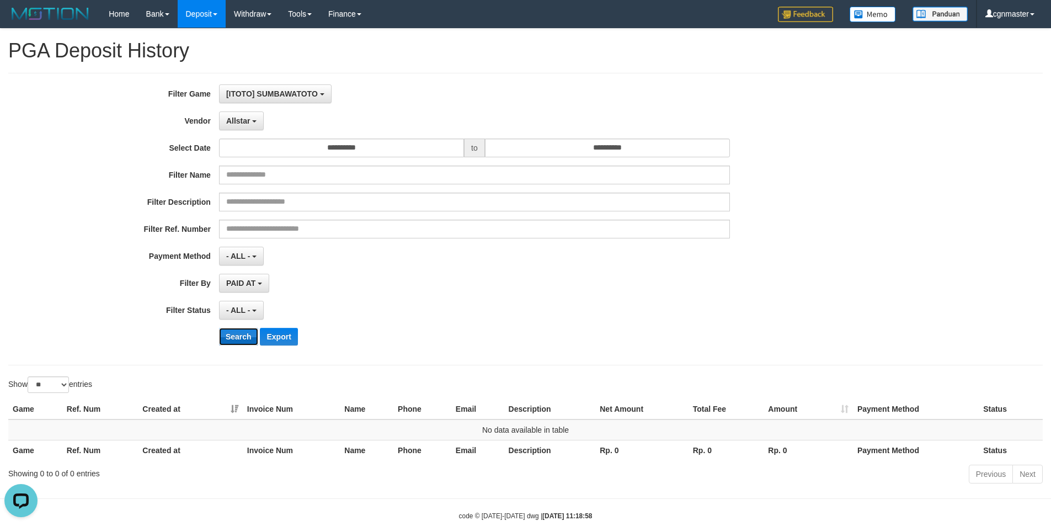
click at [224, 342] on button "Search" at bounding box center [238, 337] width 39 height 18
click at [243, 117] on span "Allstar" at bounding box center [238, 120] width 24 height 9
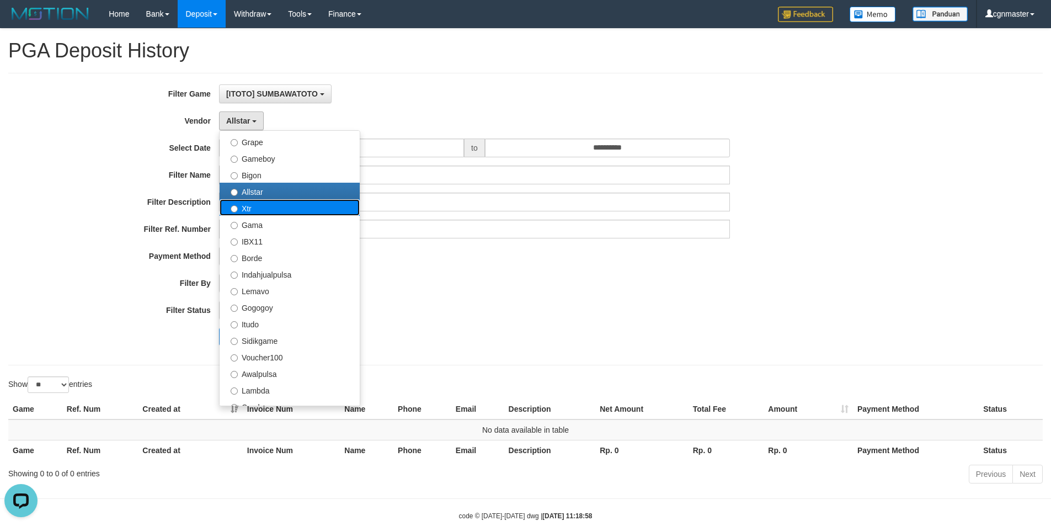
click at [267, 199] on label "Xtr" at bounding box center [289, 207] width 140 height 17
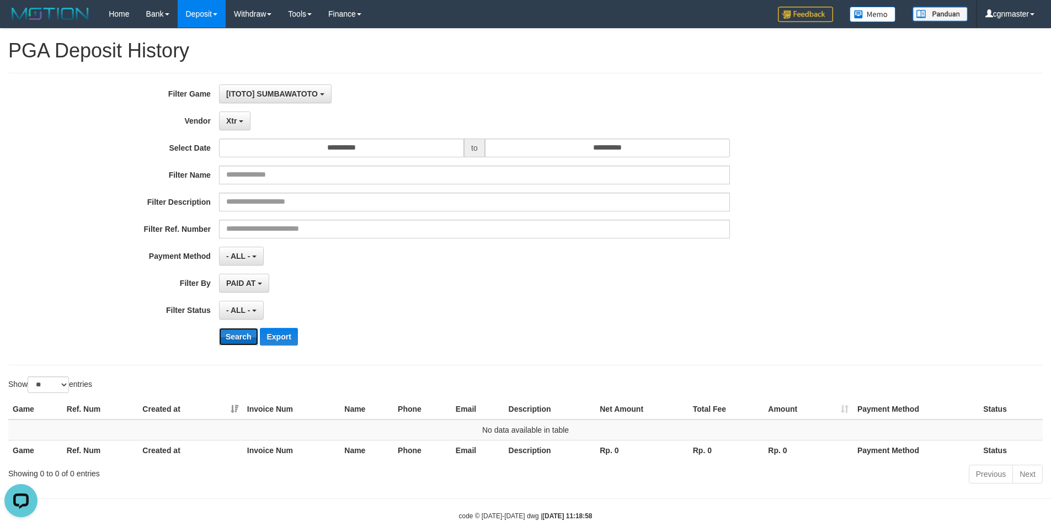
click at [234, 329] on button "Search" at bounding box center [238, 337] width 39 height 18
click at [243, 125] on button "Xtr" at bounding box center [234, 120] width 31 height 19
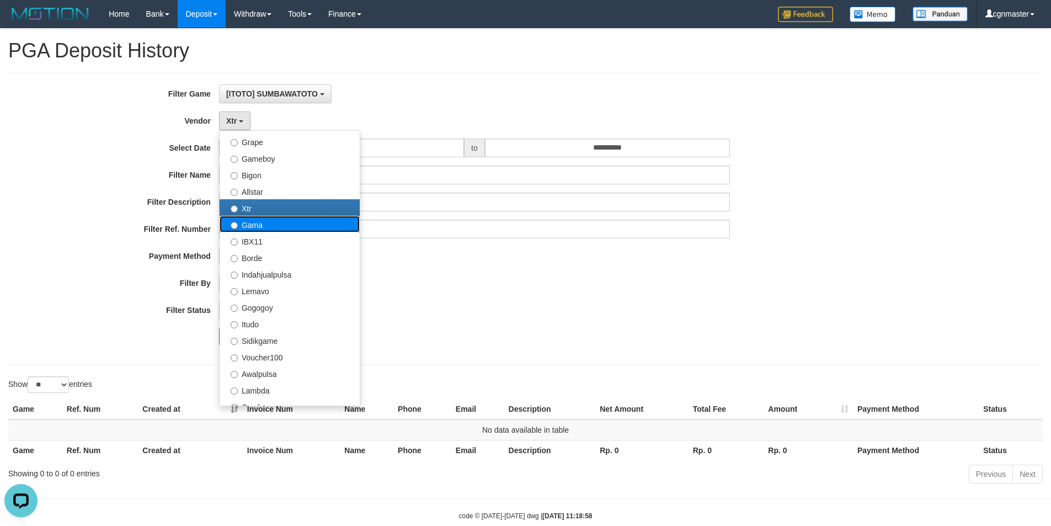
click at [274, 220] on label "Gama" at bounding box center [289, 224] width 140 height 17
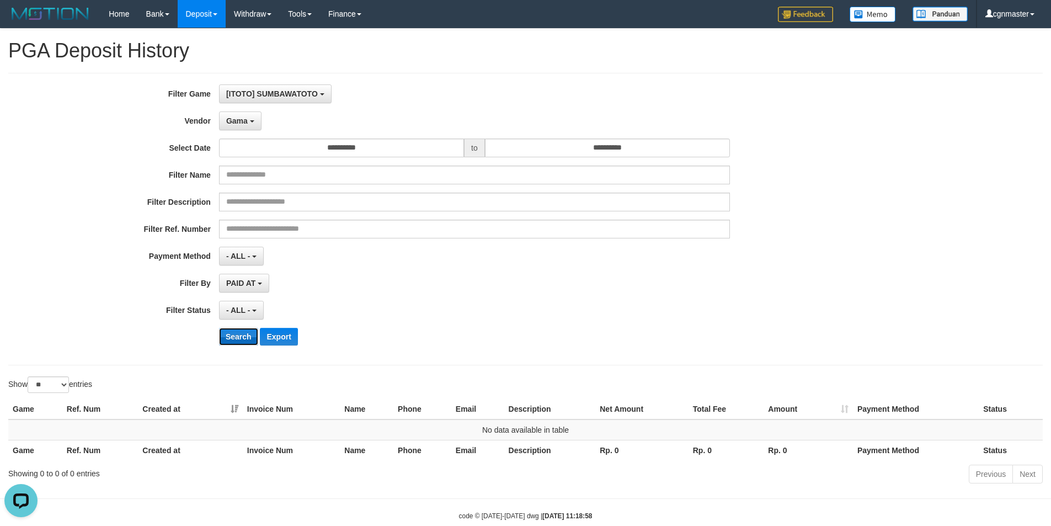
click at [243, 342] on button "Search" at bounding box center [238, 337] width 39 height 18
click at [231, 124] on span "Gama" at bounding box center [237, 120] width 22 height 9
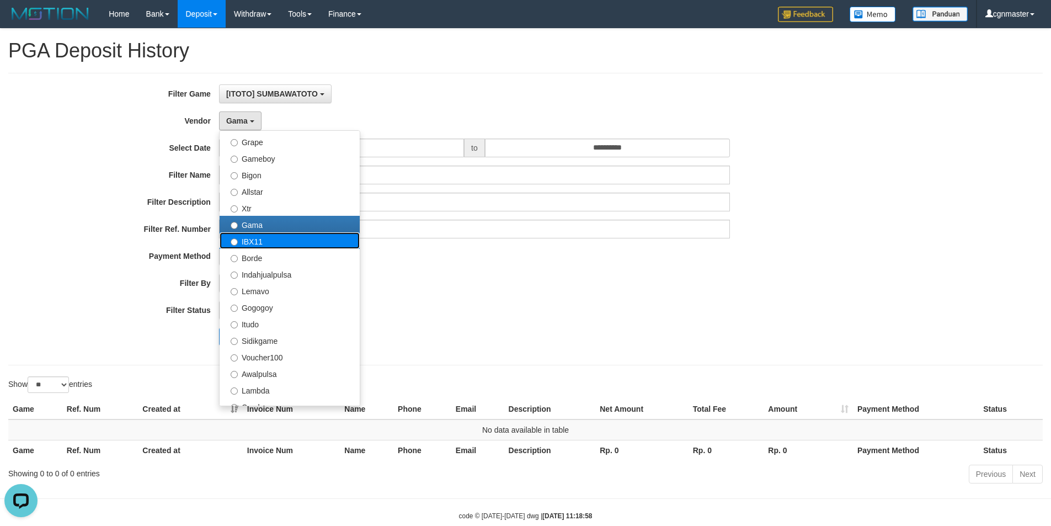
click at [282, 242] on label "IBX11" at bounding box center [289, 240] width 140 height 17
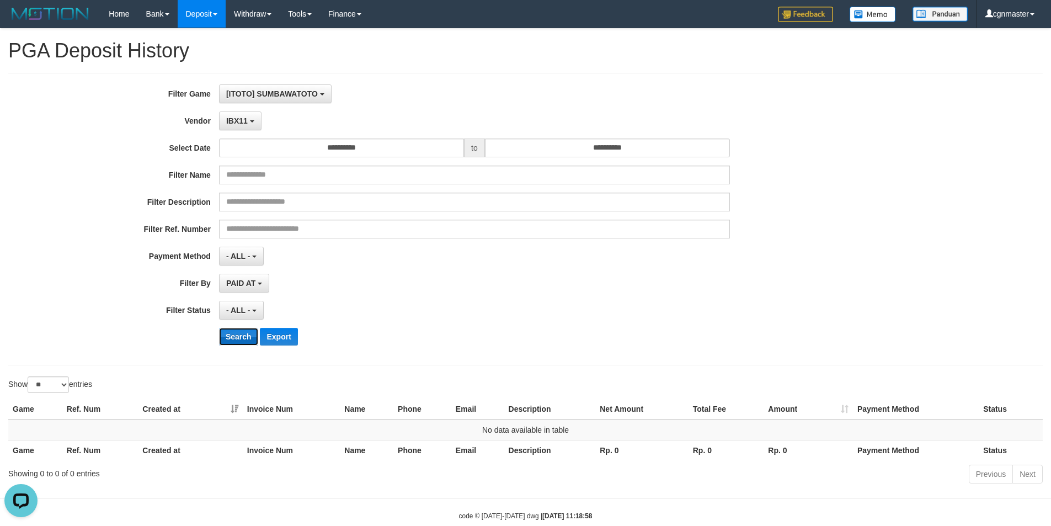
click at [238, 336] on button "Search" at bounding box center [238, 337] width 39 height 18
click at [238, 114] on button "IBX11" at bounding box center [240, 120] width 42 height 19
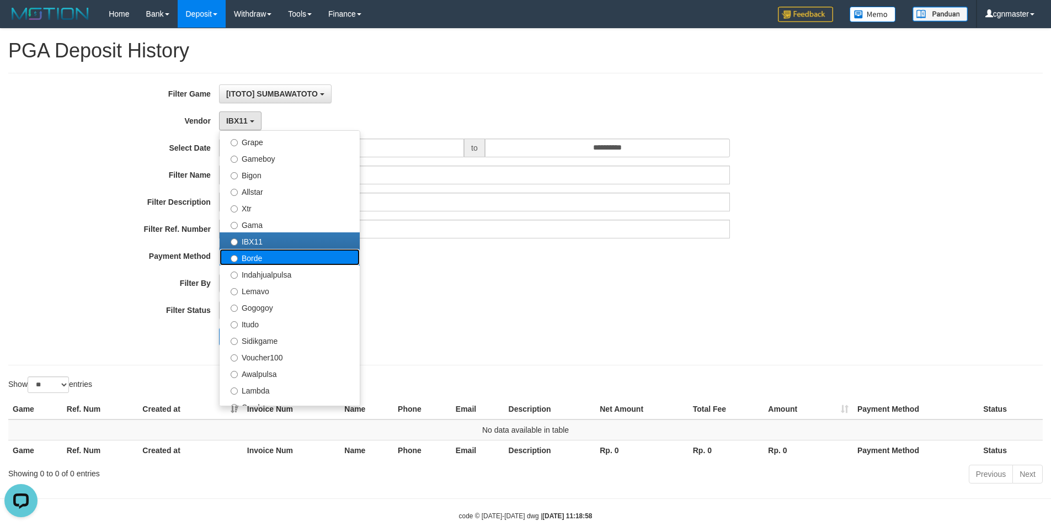
click at [266, 257] on label "Borde" at bounding box center [289, 257] width 140 height 17
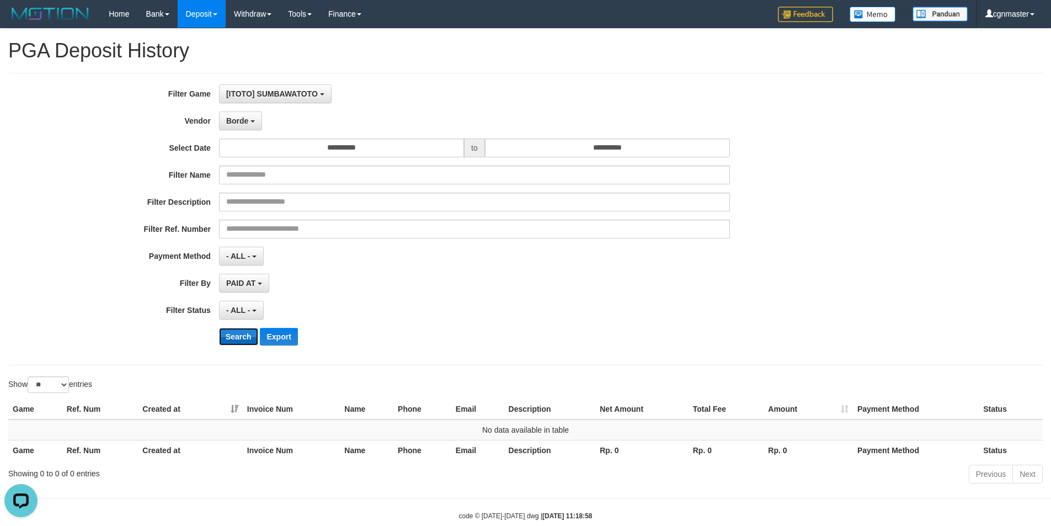
click at [236, 328] on button "Search" at bounding box center [238, 337] width 39 height 18
click at [246, 119] on span "Borde" at bounding box center [237, 120] width 22 height 9
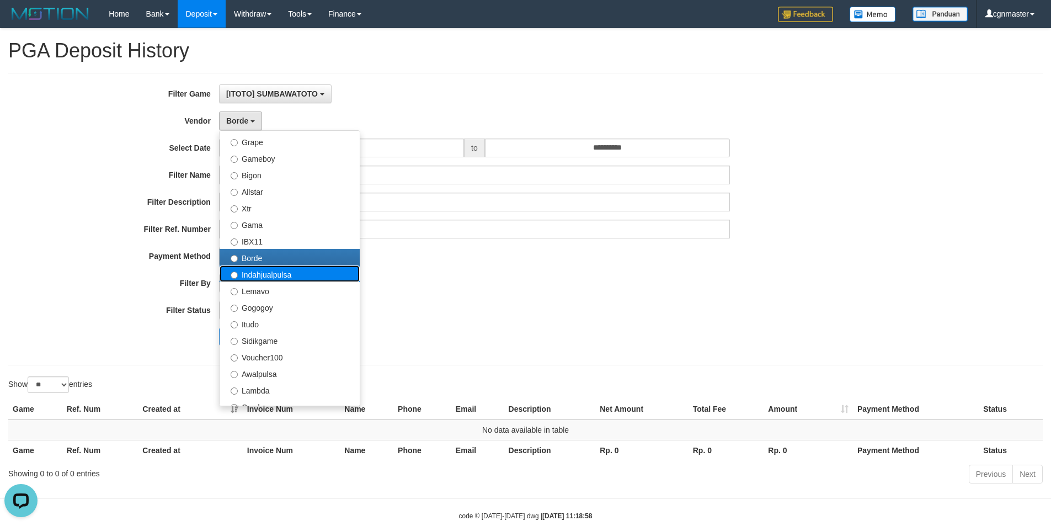
click at [265, 273] on label "Indahjualpulsa" at bounding box center [289, 273] width 140 height 17
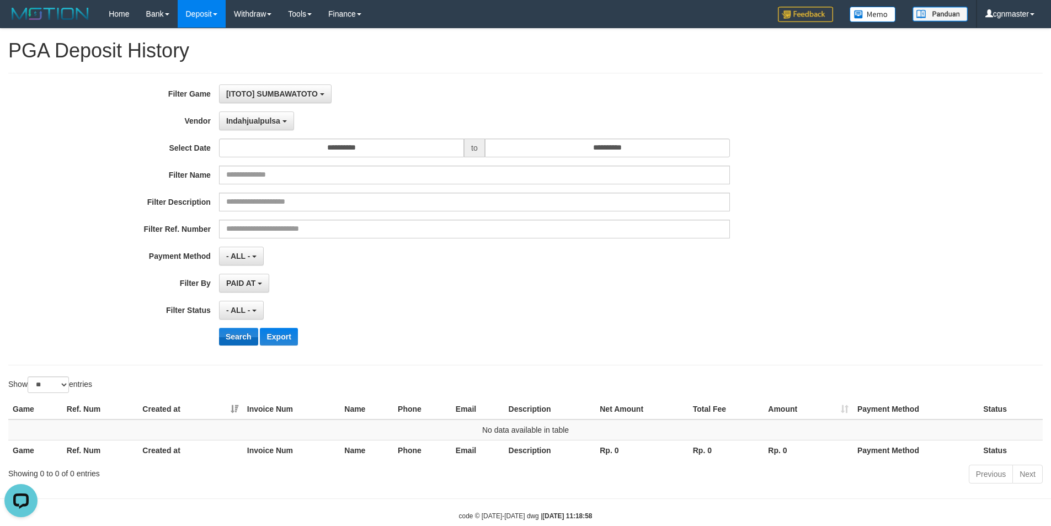
click at [237, 328] on div "**********" at bounding box center [438, 218] width 876 height 269
click at [237, 333] on button "Search" at bounding box center [238, 337] width 39 height 18
click at [263, 117] on span "Indahjualpulsa" at bounding box center [253, 120] width 54 height 9
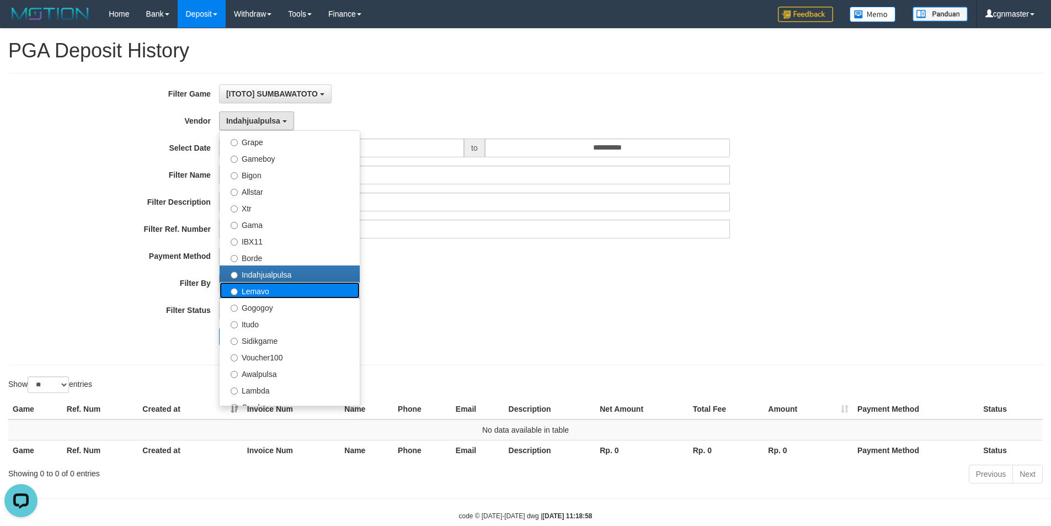
click at [270, 294] on label "Lemavo" at bounding box center [289, 290] width 140 height 17
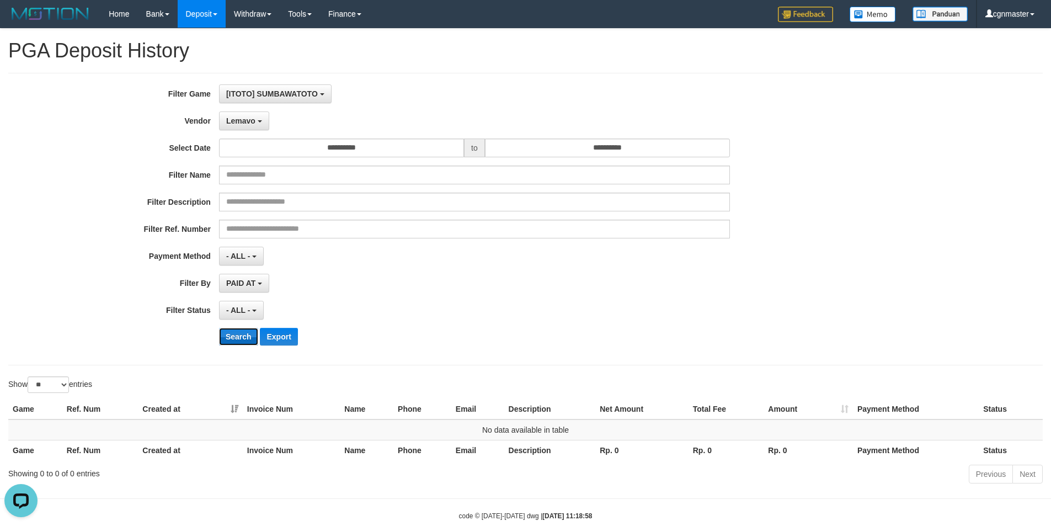
click at [245, 334] on button "Search" at bounding box center [238, 337] width 39 height 18
click at [244, 115] on button "Lemavo" at bounding box center [244, 120] width 50 height 19
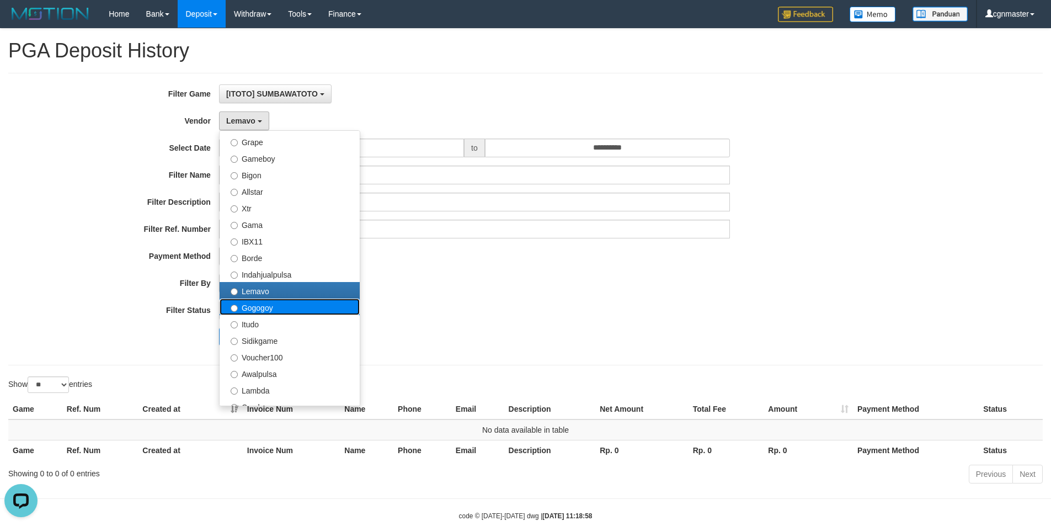
click at [244, 304] on label "Gogogoy" at bounding box center [289, 306] width 140 height 17
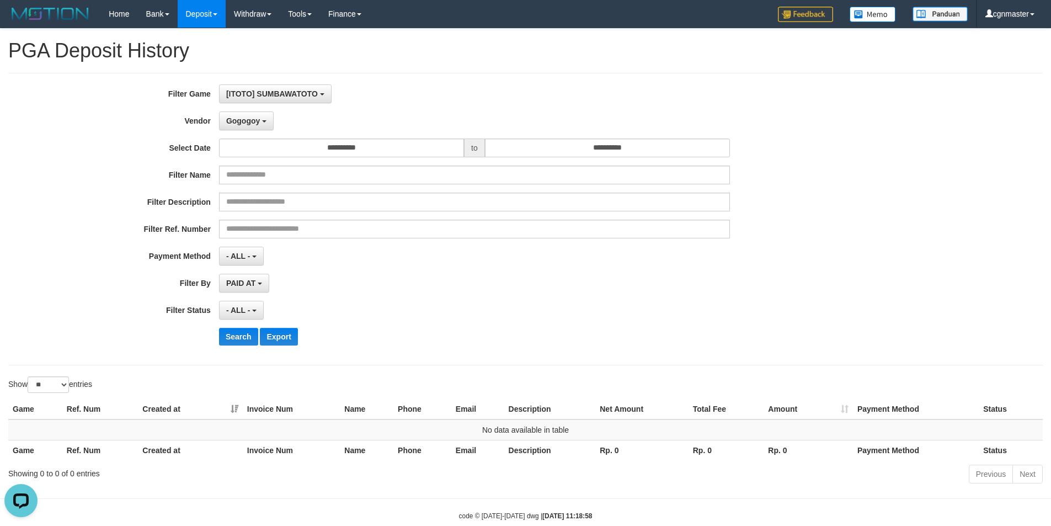
click at [243, 350] on div "**********" at bounding box center [438, 218] width 876 height 269
click at [245, 333] on button "Search" at bounding box center [238, 337] width 39 height 18
click at [245, 129] on button "Gogogoy" at bounding box center [246, 120] width 55 height 19
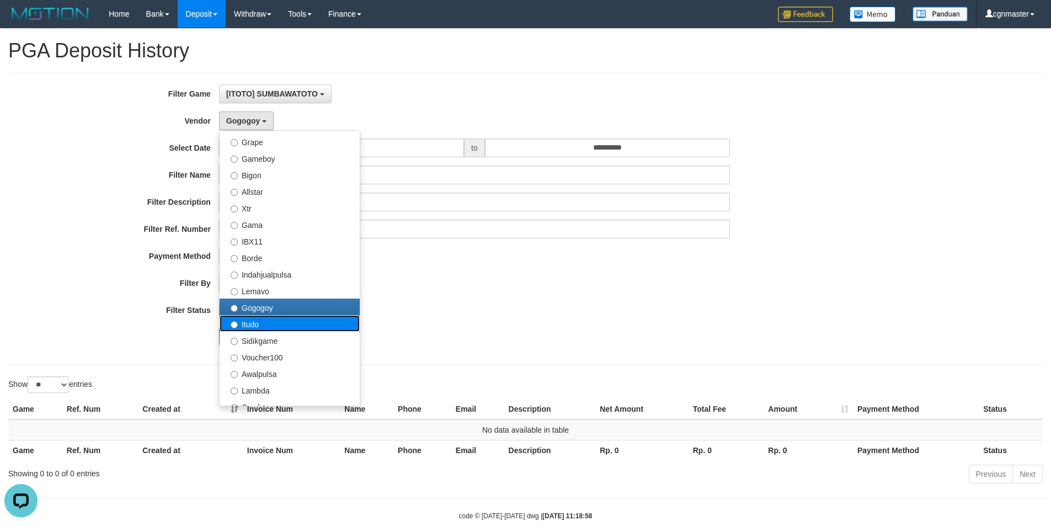
click at [264, 328] on label "Itudo" at bounding box center [289, 323] width 140 height 17
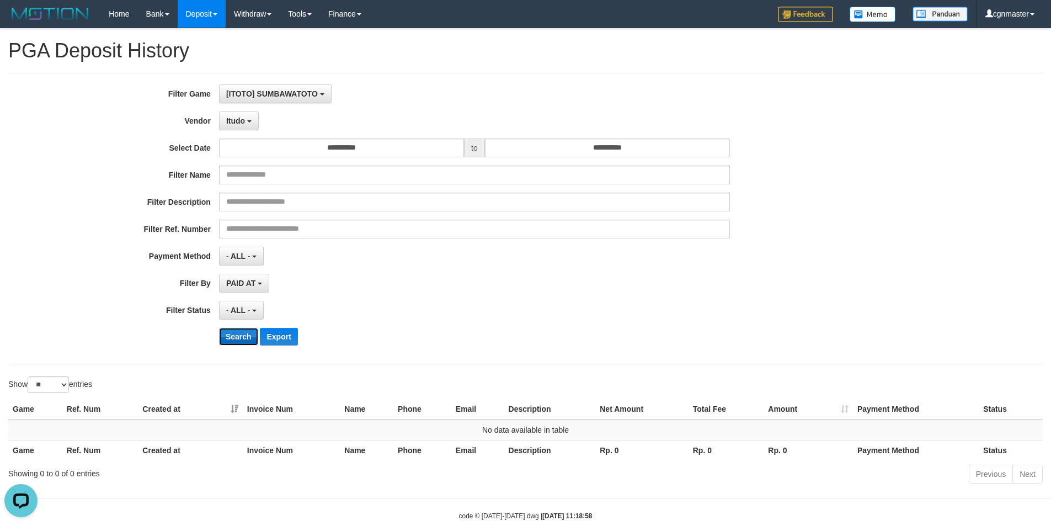
click at [242, 333] on button "Search" at bounding box center [238, 337] width 39 height 18
click at [239, 124] on span "Itudo" at bounding box center [235, 120] width 19 height 9
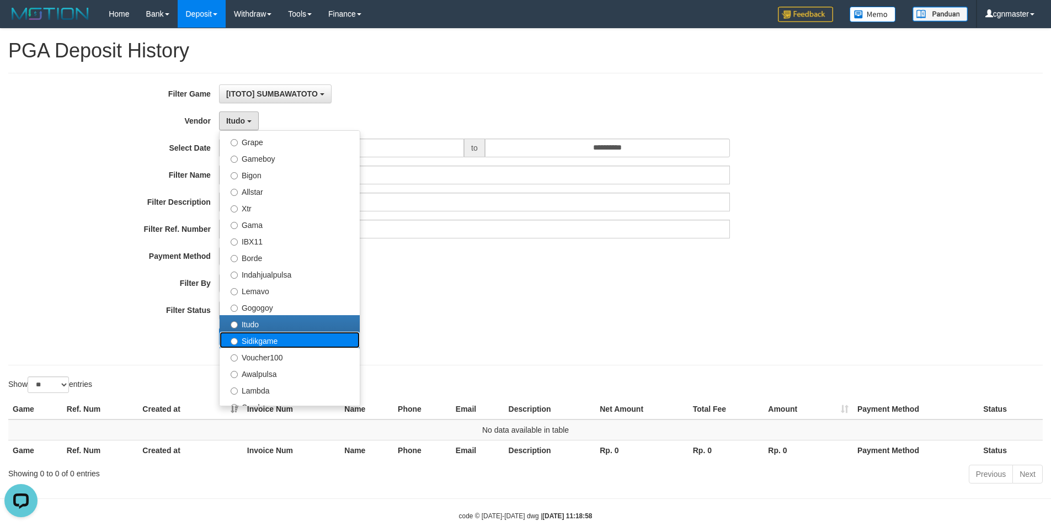
click at [269, 339] on label "Sidikgame" at bounding box center [289, 339] width 140 height 17
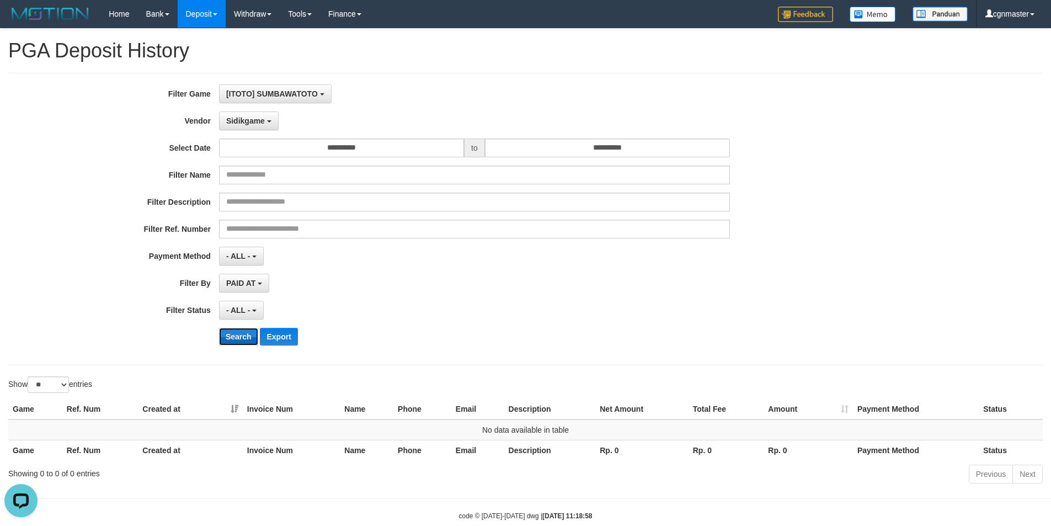
click at [240, 338] on button "Search" at bounding box center [238, 337] width 39 height 18
click at [254, 120] on span "Sidikgame" at bounding box center [245, 120] width 39 height 9
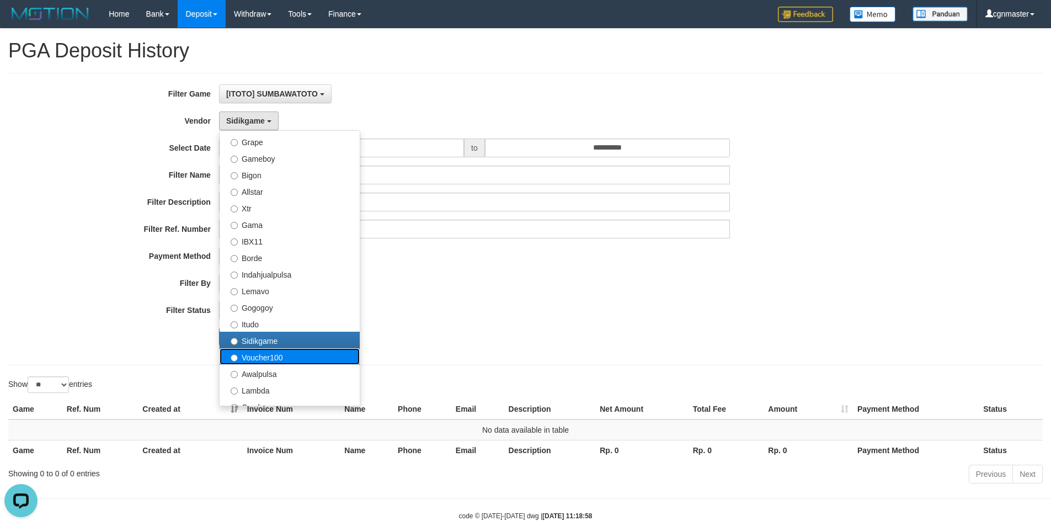
click at [253, 355] on label "Voucher100" at bounding box center [289, 356] width 140 height 17
select select "**********"
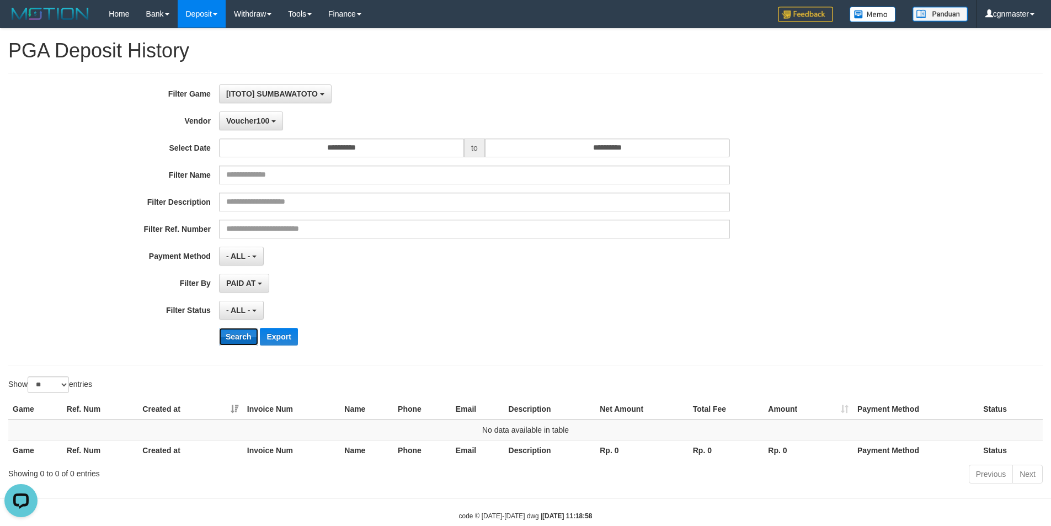
click at [245, 333] on button "Search" at bounding box center [238, 337] width 39 height 18
click at [257, 122] on span "Voucher100" at bounding box center [247, 120] width 43 height 9
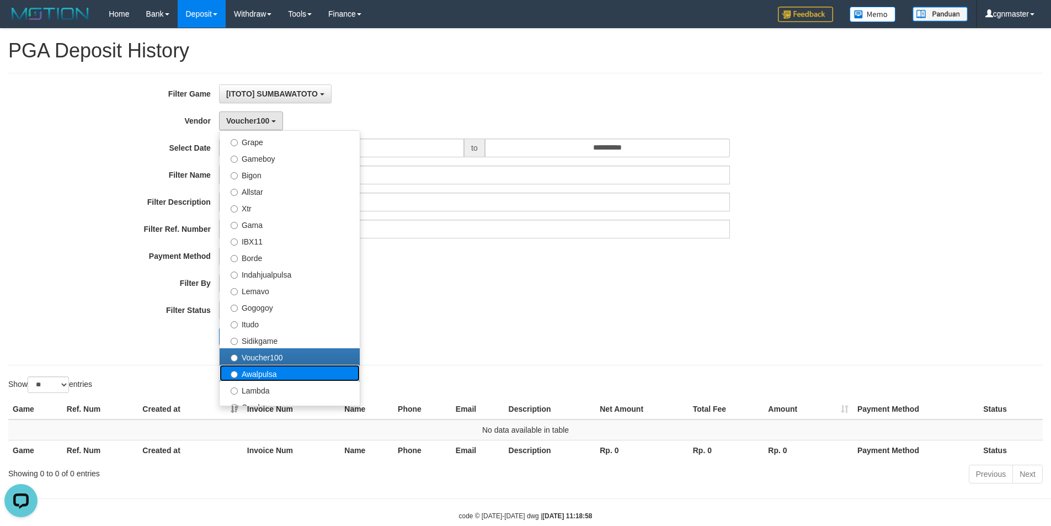
click at [312, 374] on label "Awalpulsa" at bounding box center [289, 373] width 140 height 17
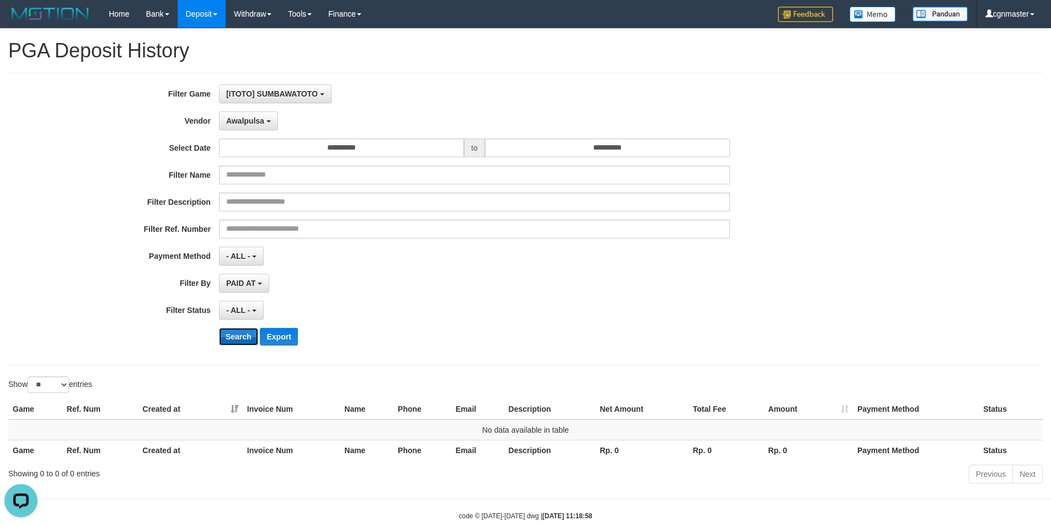
click at [249, 335] on button "Search" at bounding box center [238, 337] width 39 height 18
click at [266, 127] on button "Awalpulsa" at bounding box center [248, 120] width 59 height 19
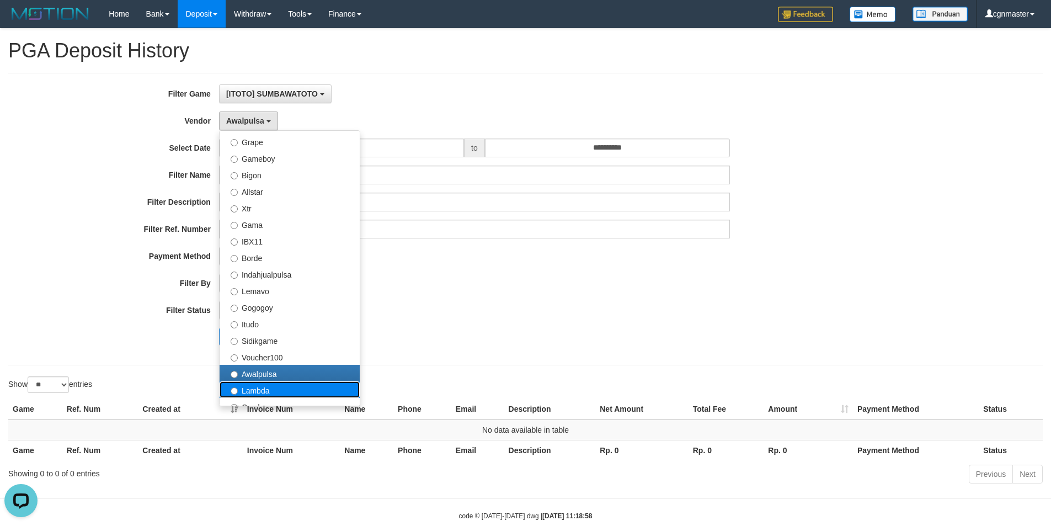
click at [278, 391] on label "Lambda" at bounding box center [289, 389] width 140 height 17
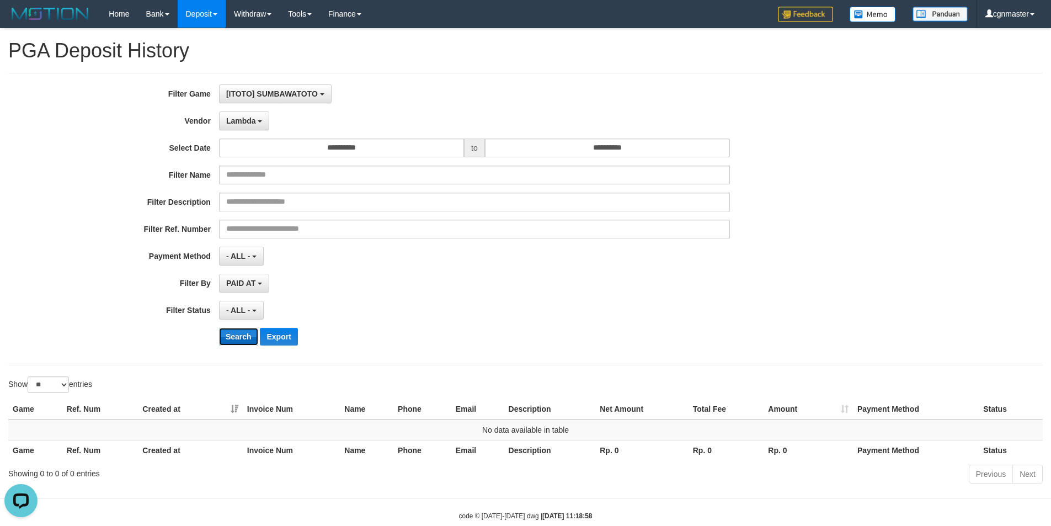
click at [247, 340] on button "Search" at bounding box center [238, 337] width 39 height 18
click at [248, 122] on span "Lambda" at bounding box center [241, 120] width 30 height 9
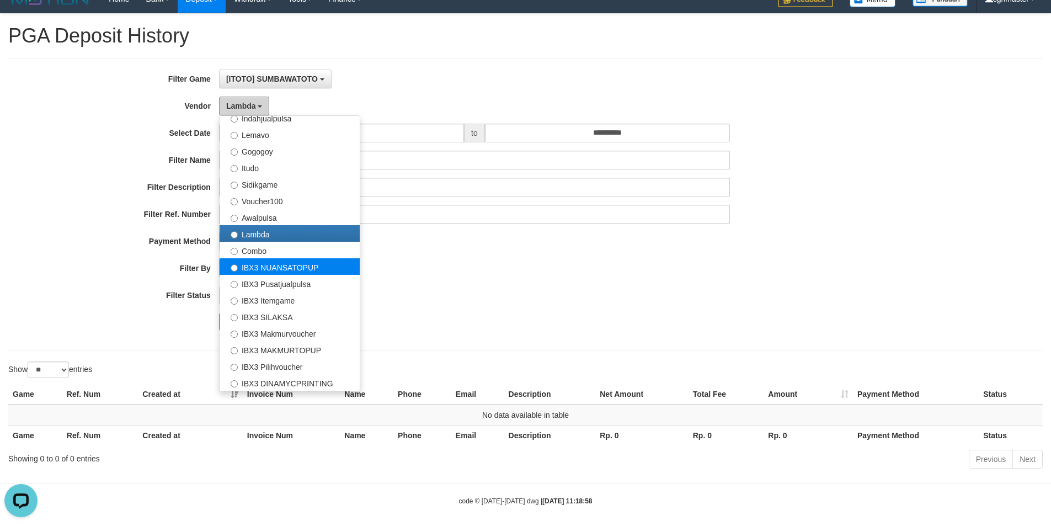
scroll to position [23, 0]
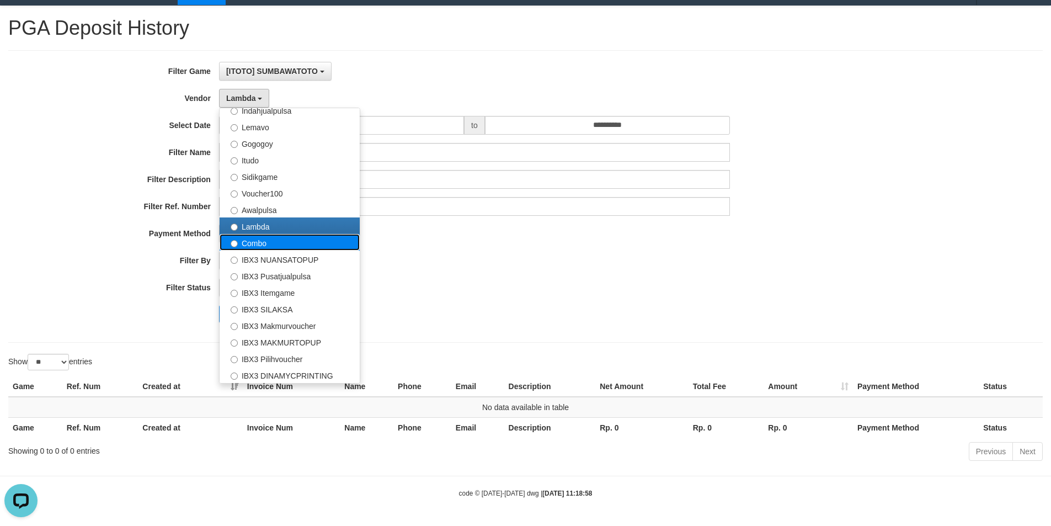
click at [289, 243] on label "Combo" at bounding box center [289, 242] width 140 height 17
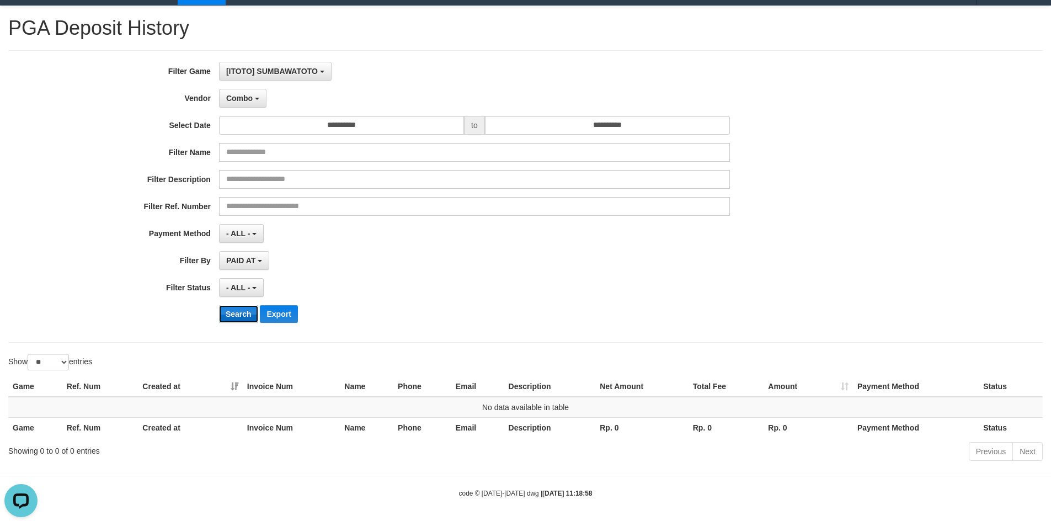
click at [247, 308] on button "Search" at bounding box center [238, 314] width 39 height 18
click at [251, 94] on span "Combo" at bounding box center [239, 98] width 26 height 9
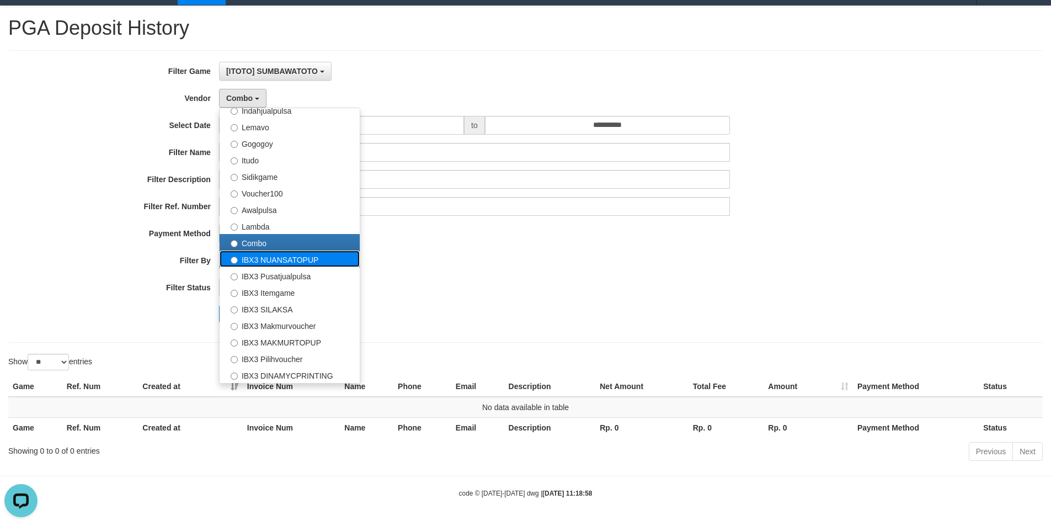
click at [251, 264] on label "IBX3 NUANSATOPUP" at bounding box center [289, 258] width 140 height 17
select select "**********"
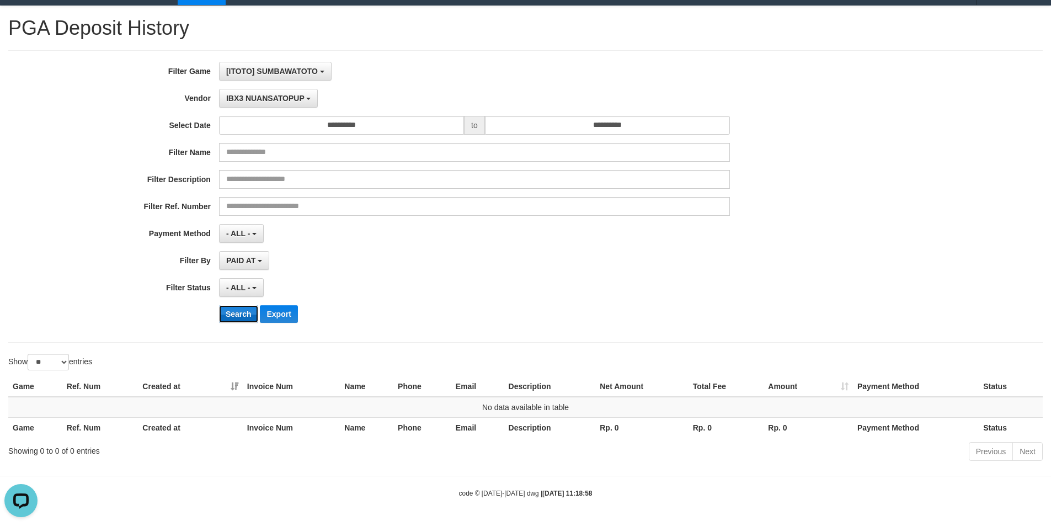
click at [244, 312] on button "Search" at bounding box center [238, 314] width 39 height 18
click at [284, 93] on button "IBX3 NUANSATOPUP" at bounding box center [268, 98] width 99 height 19
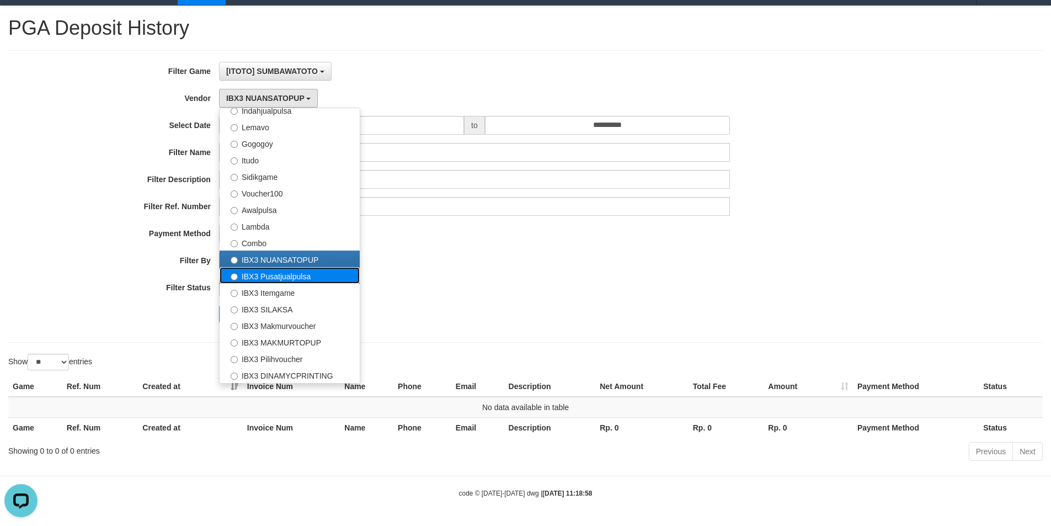
click at [281, 273] on label "IBX3 Pusatjualpulsa" at bounding box center [289, 275] width 140 height 17
select select "**********"
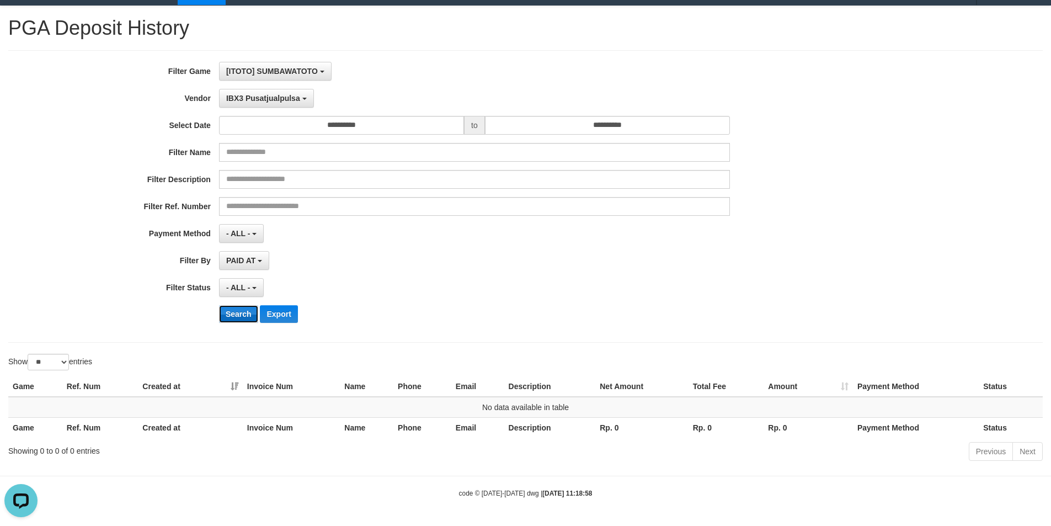
click at [251, 311] on button "Search" at bounding box center [238, 314] width 39 height 18
click at [292, 91] on button "IBX3 Pusatjualpulsa" at bounding box center [266, 98] width 95 height 19
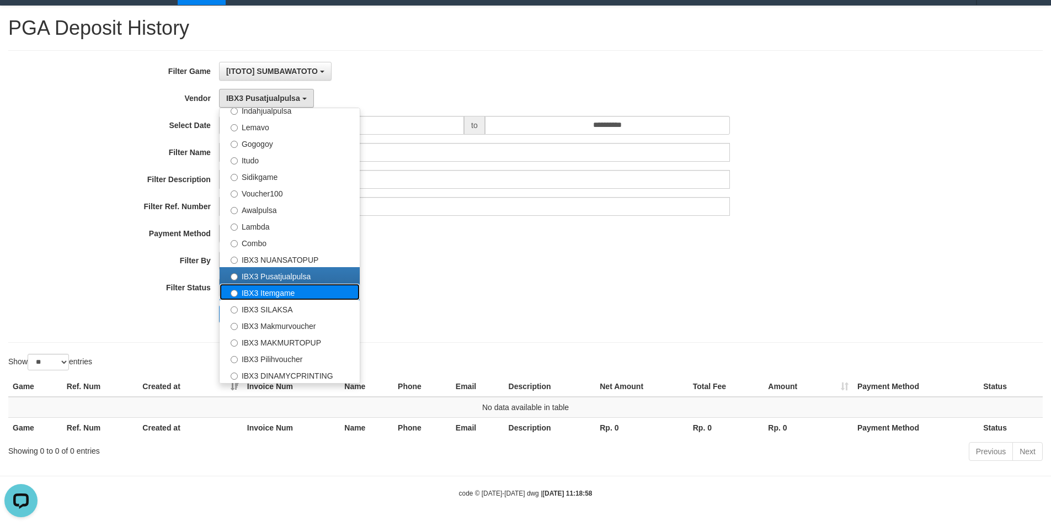
click at [281, 288] on label "IBX3 Itemgame" at bounding box center [289, 291] width 140 height 17
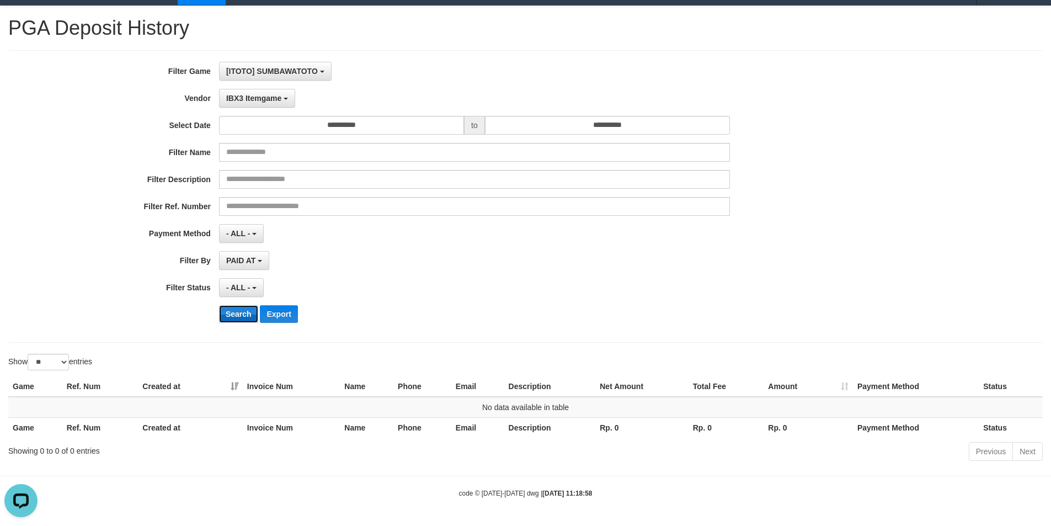
click at [243, 310] on button "Search" at bounding box center [238, 314] width 39 height 18
click at [280, 96] on span "IBX3 Itemgame" at bounding box center [253, 98] width 55 height 9
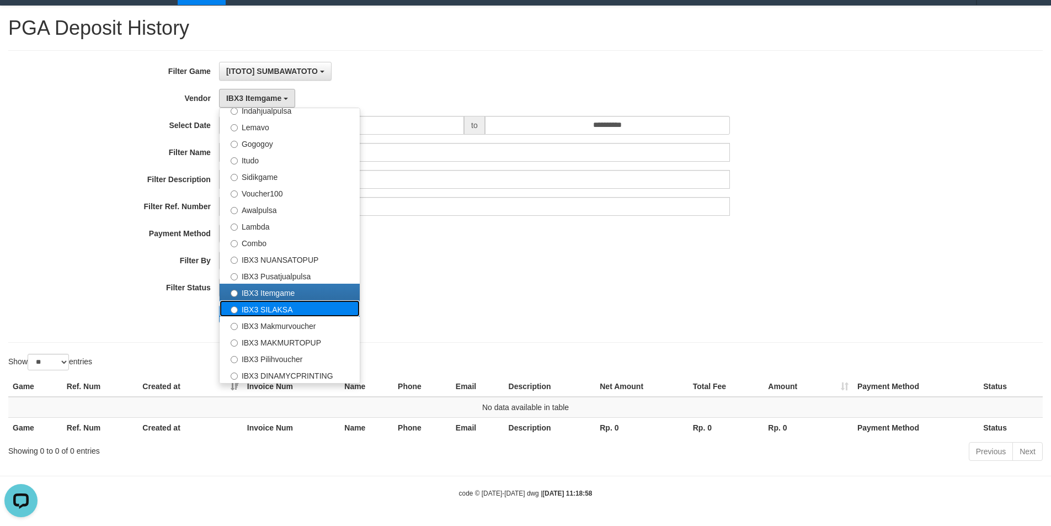
click at [289, 311] on label "IBX3 SILAKSA" at bounding box center [289, 308] width 140 height 17
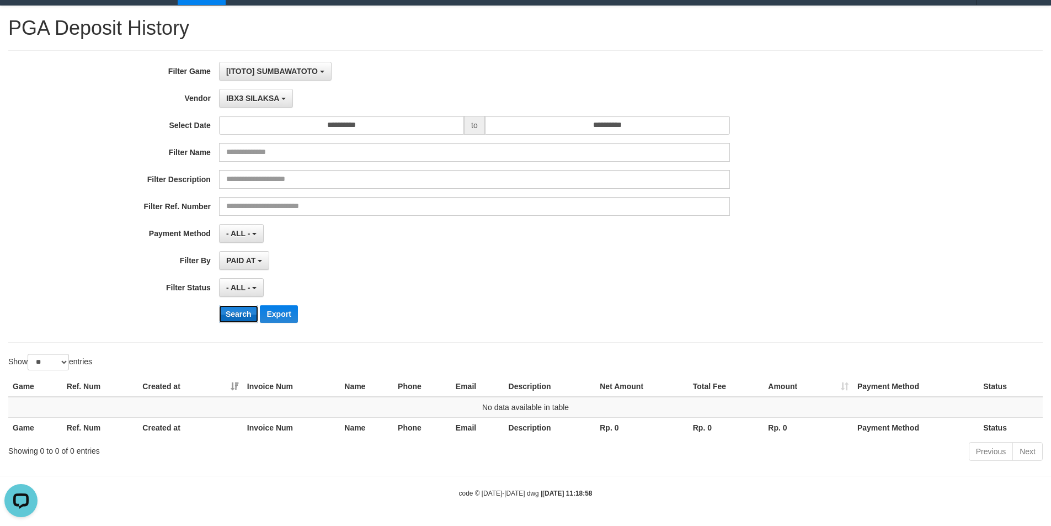
click at [251, 314] on button "Search" at bounding box center [238, 314] width 39 height 18
click at [286, 100] on button "IBX3 SILAKSA" at bounding box center [256, 98] width 74 height 19
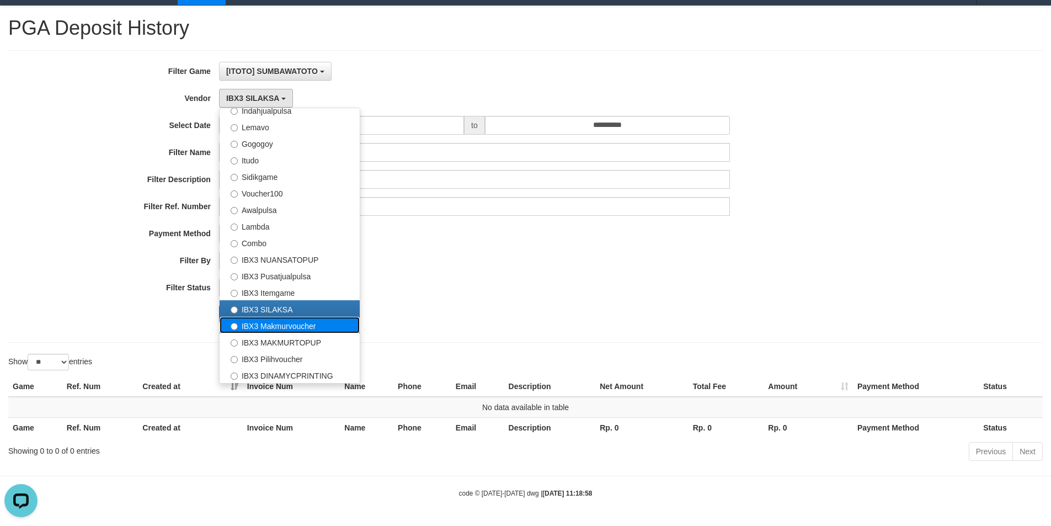
click at [244, 325] on label "IBX3 Makmurvoucher" at bounding box center [289, 325] width 140 height 17
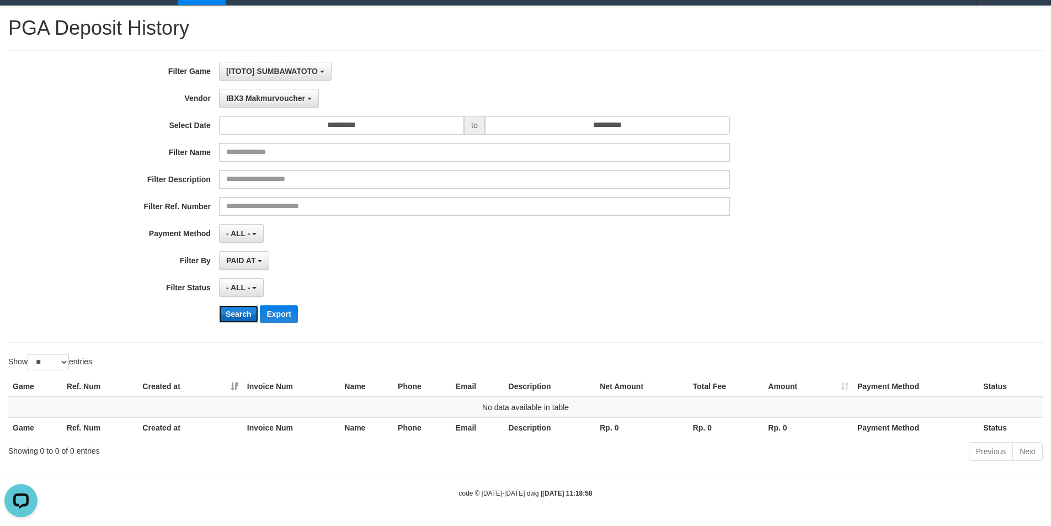
click at [242, 309] on button "Search" at bounding box center [238, 314] width 39 height 18
click at [290, 95] on span "IBX3 Makmurvoucher" at bounding box center [265, 98] width 79 height 9
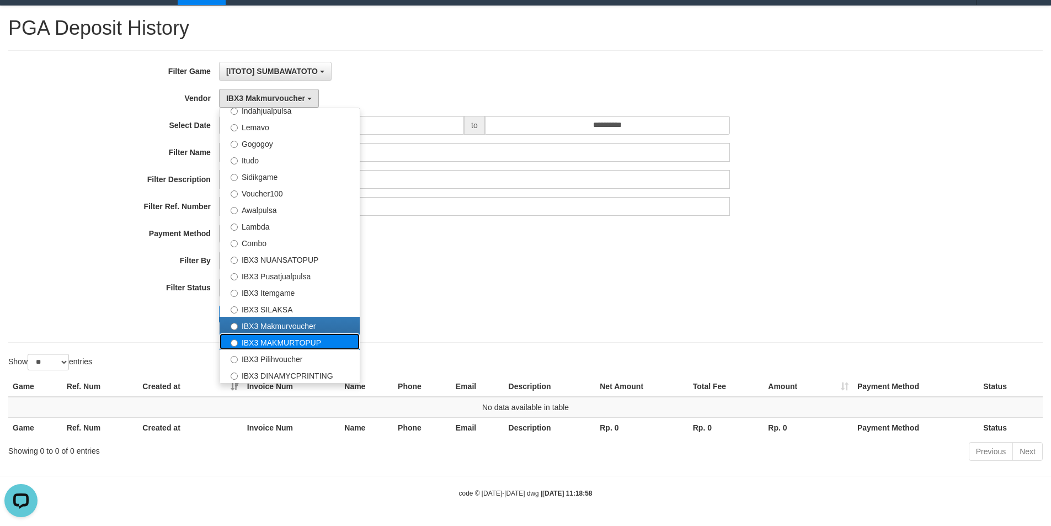
click at [256, 342] on label "IBX3 MAKMURTOPUP" at bounding box center [289, 341] width 140 height 17
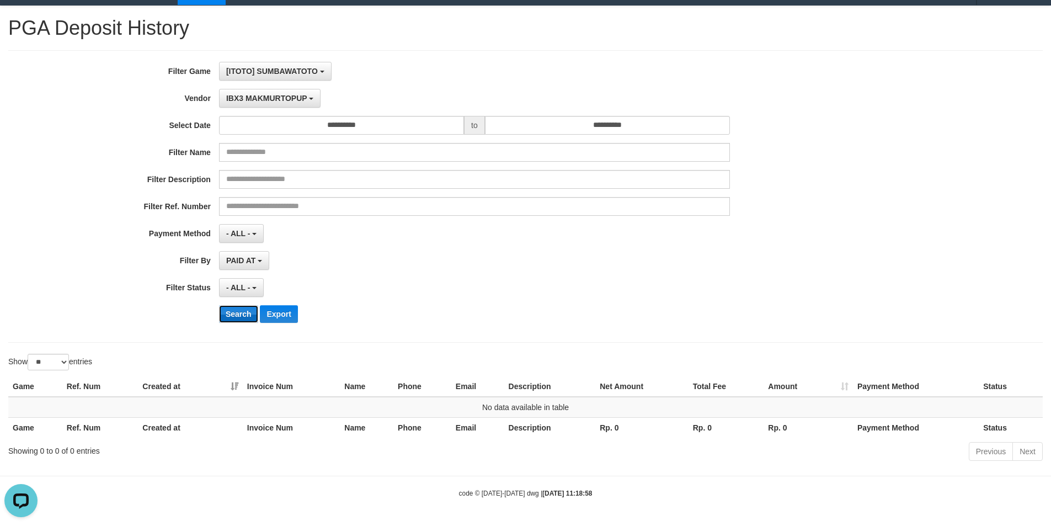
click at [250, 314] on button "Search" at bounding box center [238, 314] width 39 height 18
click at [305, 94] on span "IBX3 MAKMURTOPUP" at bounding box center [266, 98] width 81 height 9
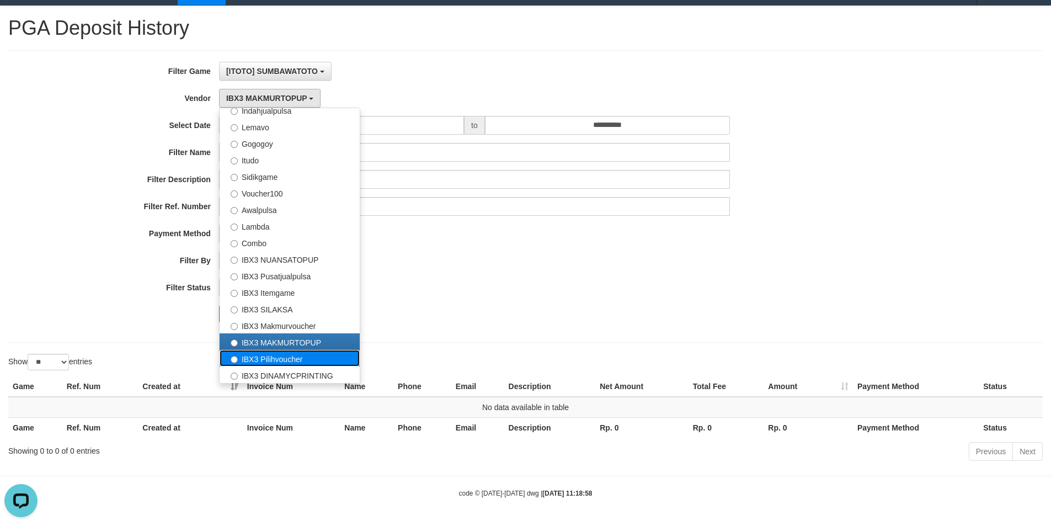
click at [307, 351] on label "IBX3 Pilihvoucher" at bounding box center [289, 358] width 140 height 17
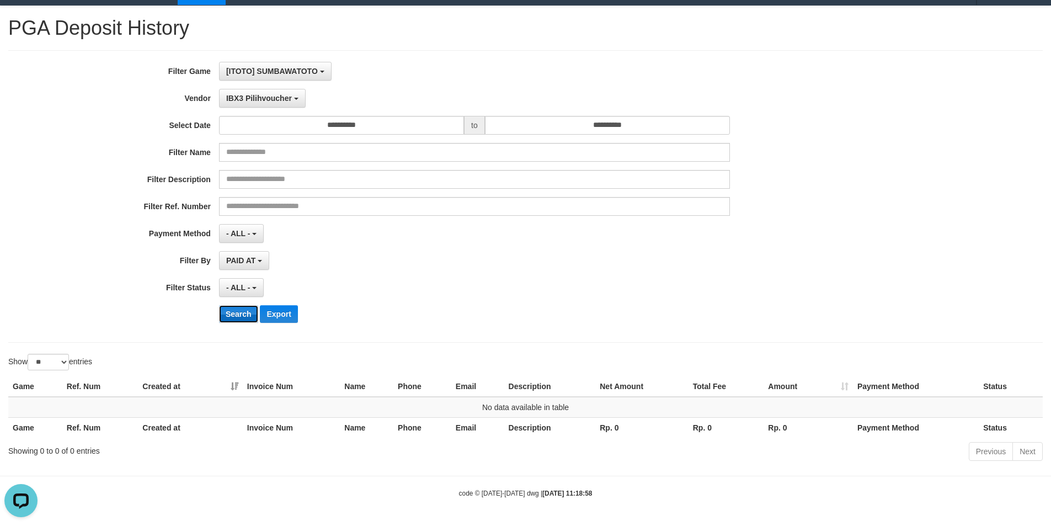
click at [244, 312] on button "Search" at bounding box center [238, 314] width 39 height 18
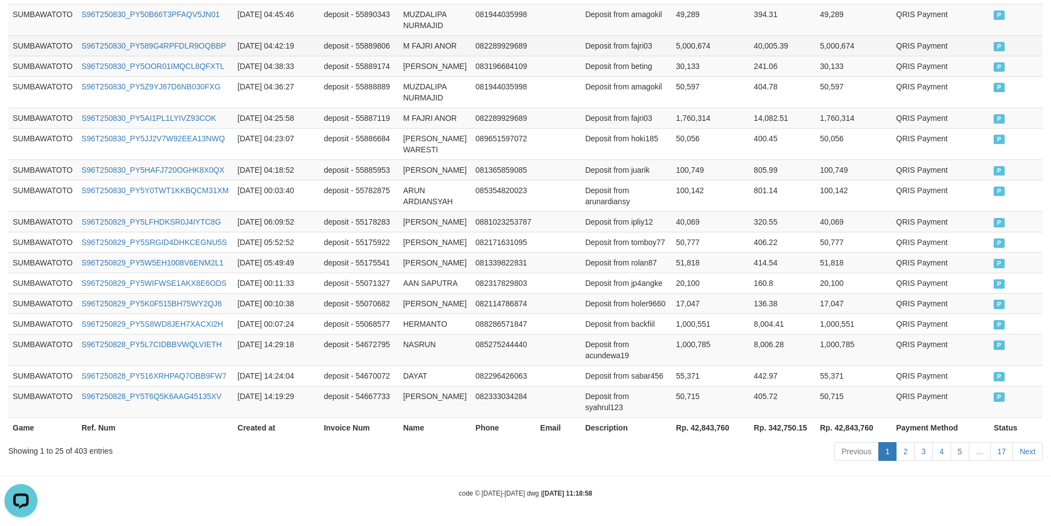
scroll to position [755, 0]
click at [690, 430] on th "Rp. 42,843,760" at bounding box center [710, 427] width 78 height 20
copy th "42,843,760"
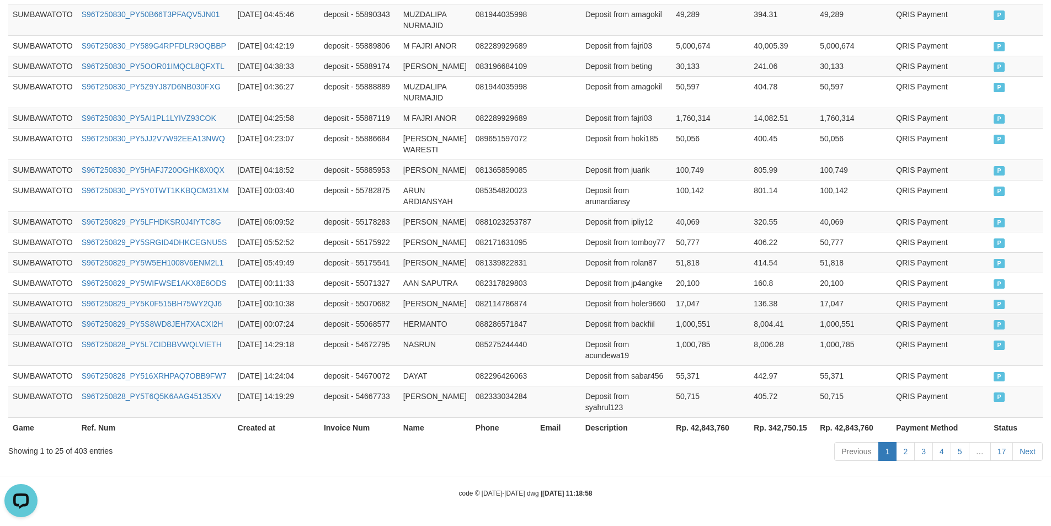
click at [410, 320] on td "HERMANTO" at bounding box center [435, 323] width 72 height 20
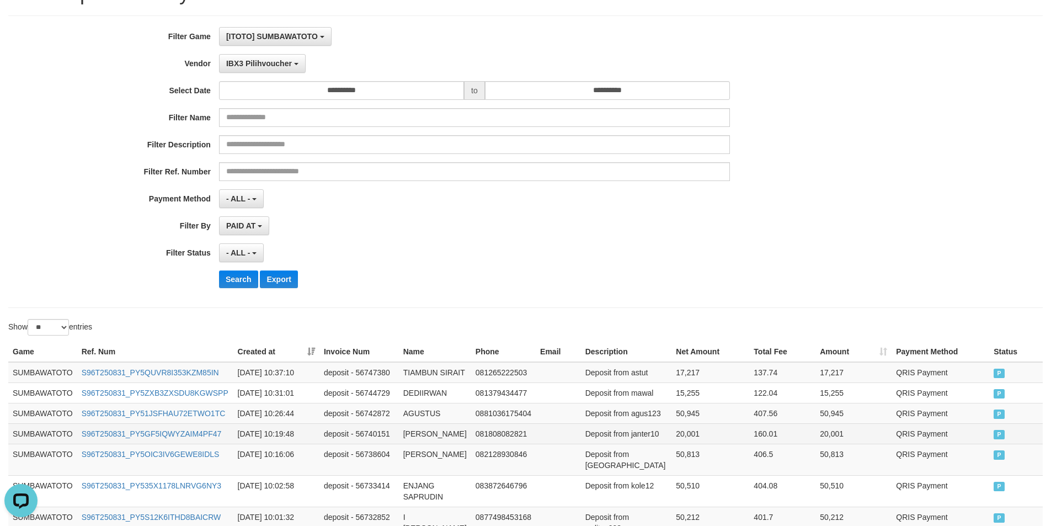
scroll to position [0, 0]
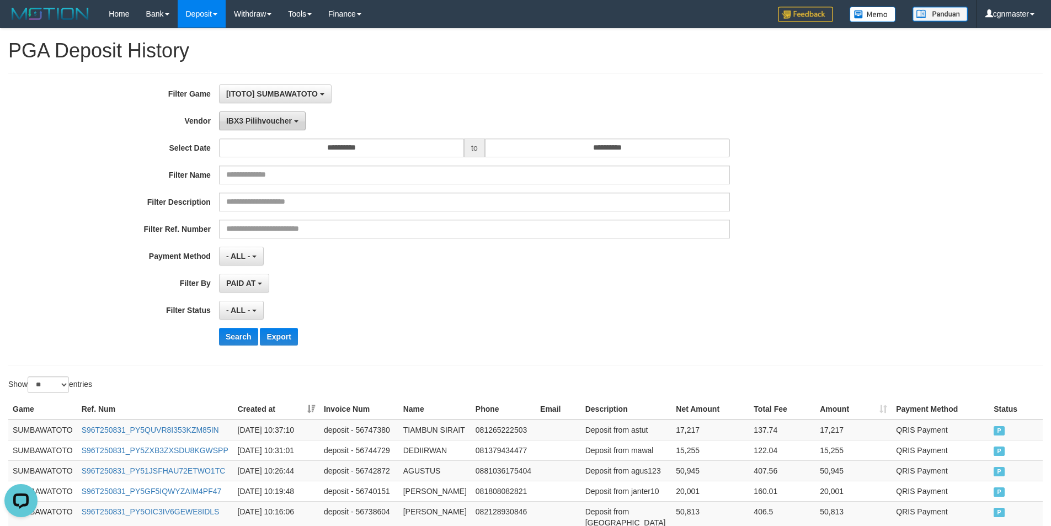
click at [271, 114] on button "IBX3 Pilihvoucher" at bounding box center [262, 120] width 87 height 19
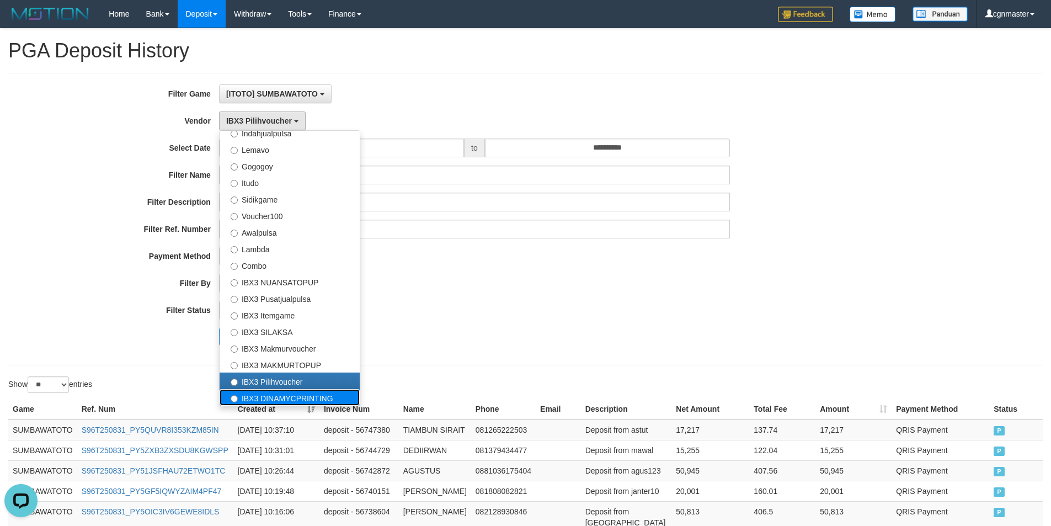
click at [272, 395] on label "IBX3 DINAMYCPRINTING" at bounding box center [289, 397] width 140 height 17
select select "**********"
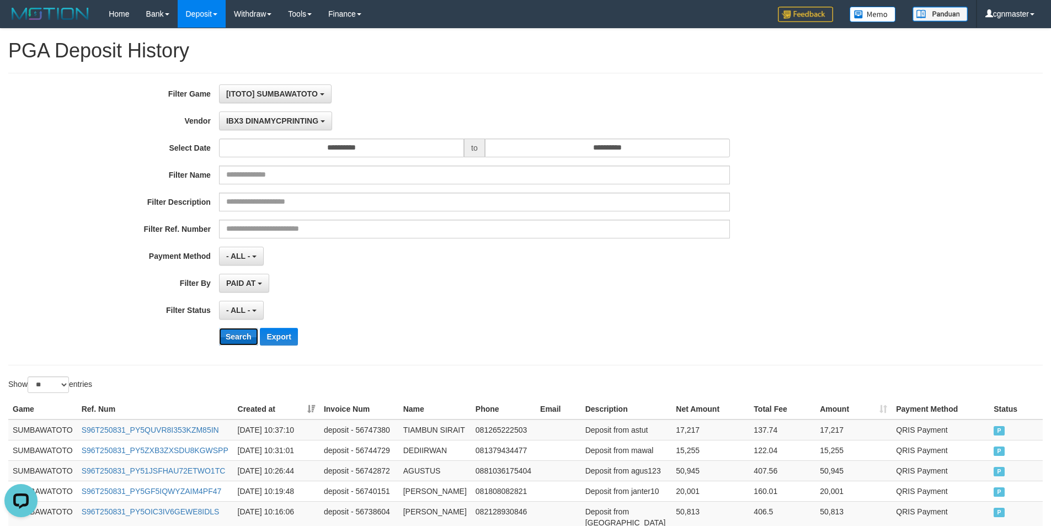
click at [241, 336] on button "Search" at bounding box center [238, 337] width 39 height 18
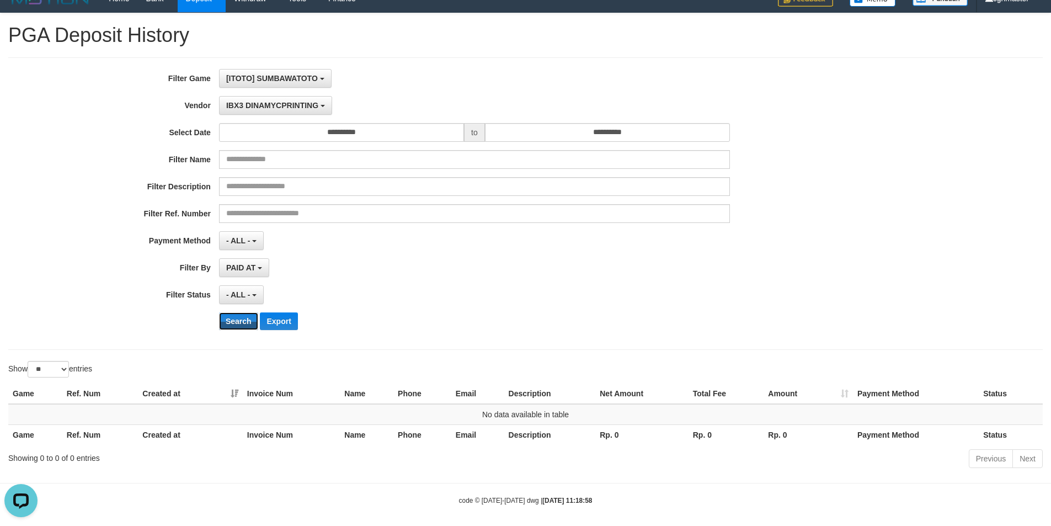
scroll to position [23, 0]
